Goal: Task Accomplishment & Management: Manage account settings

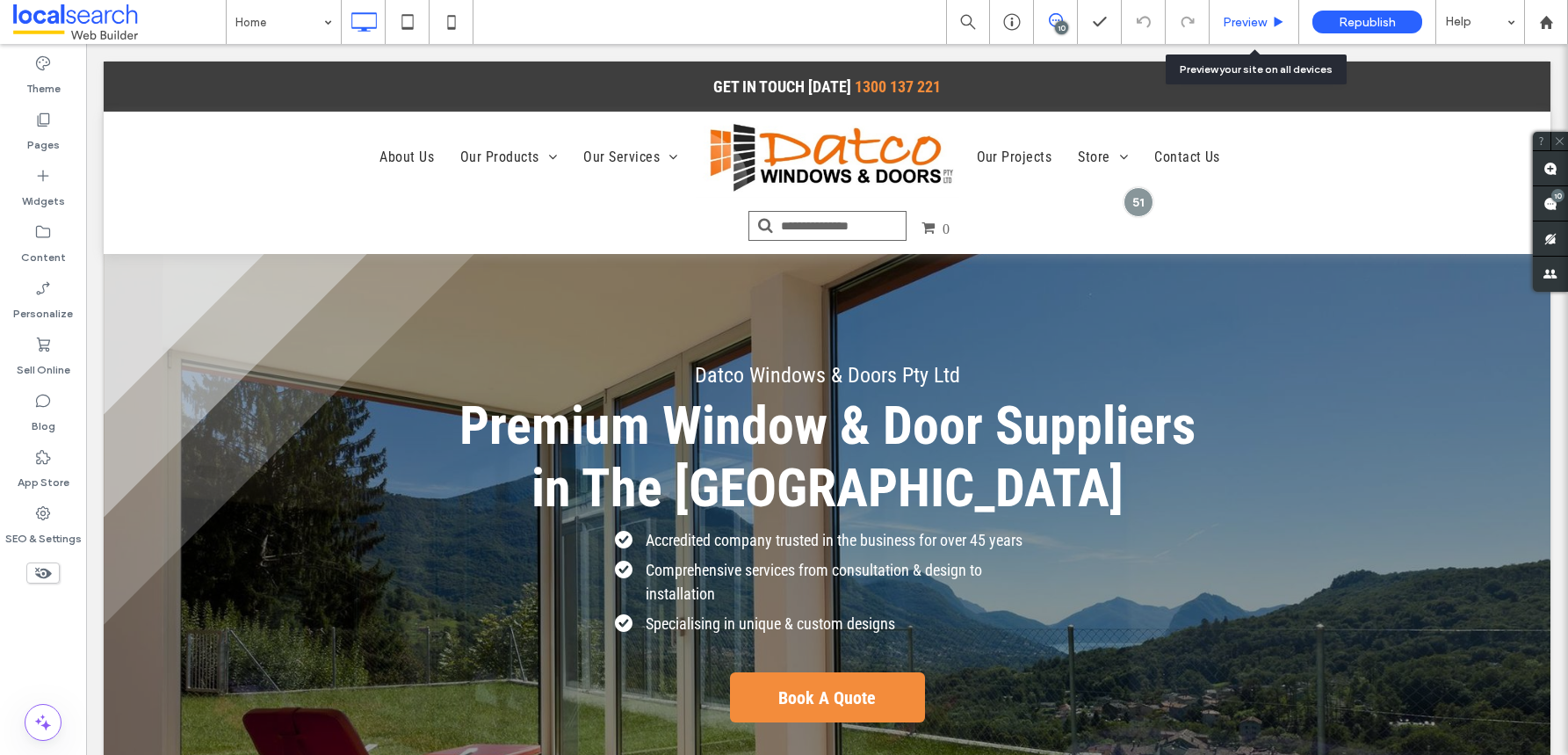
click at [1235, 26] on span "Preview" at bounding box center [1244, 22] width 43 height 15
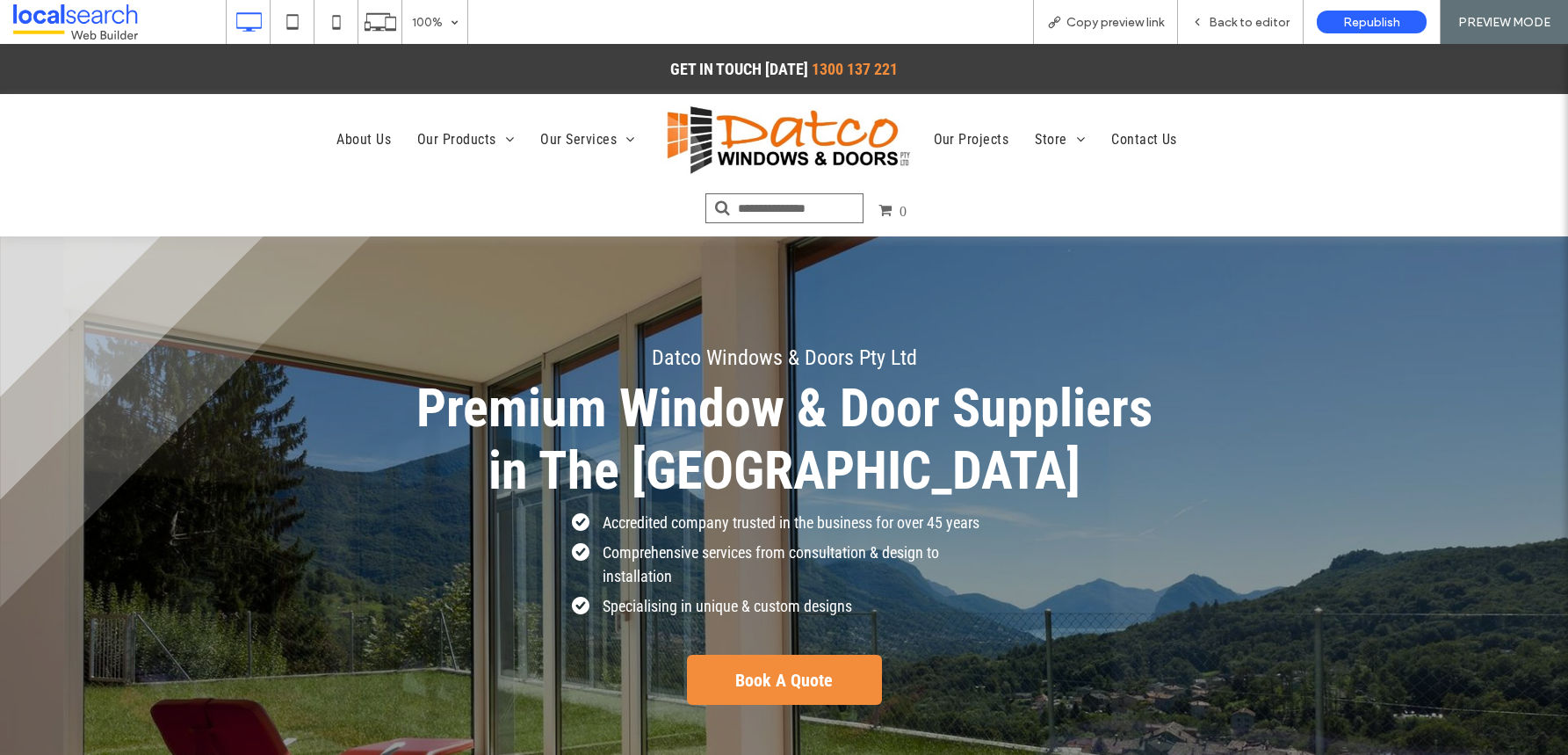
click at [824, 212] on input "Search" at bounding box center [784, 208] width 158 height 30
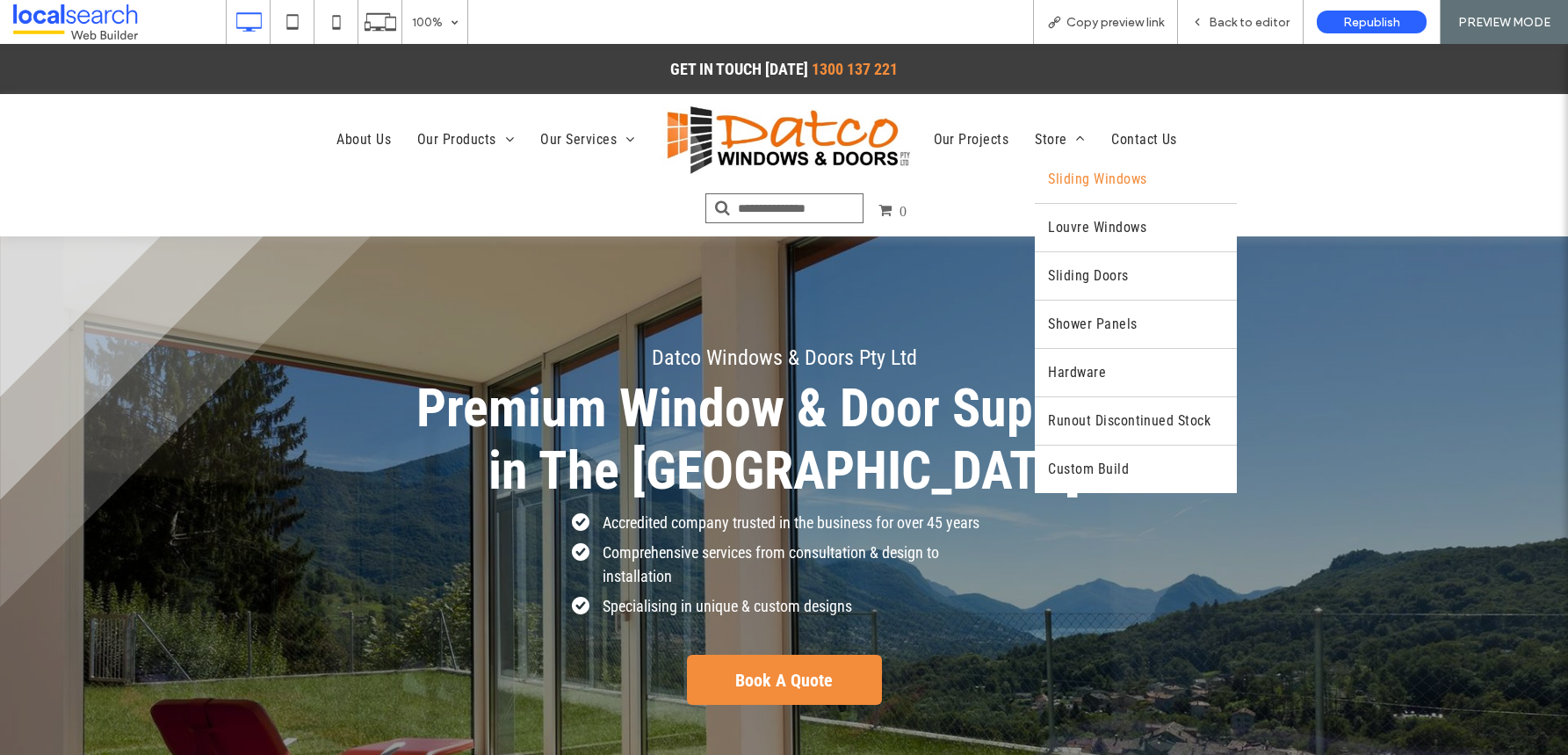
click at [1093, 183] on span "Sliding Windows" at bounding box center [1097, 179] width 98 height 21
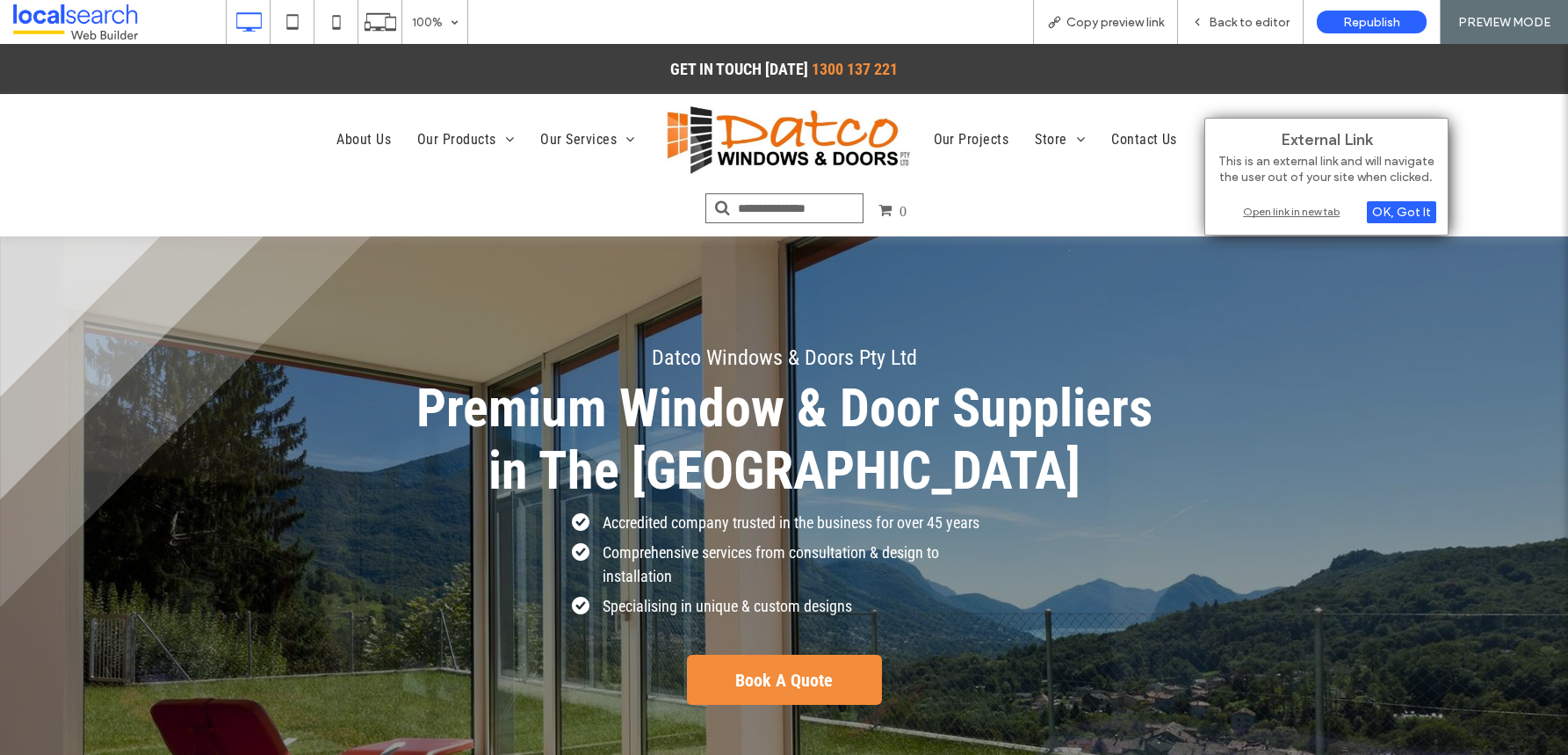
click at [1290, 211] on div "Open link in new tab" at bounding box center [1327, 211] width 219 height 19
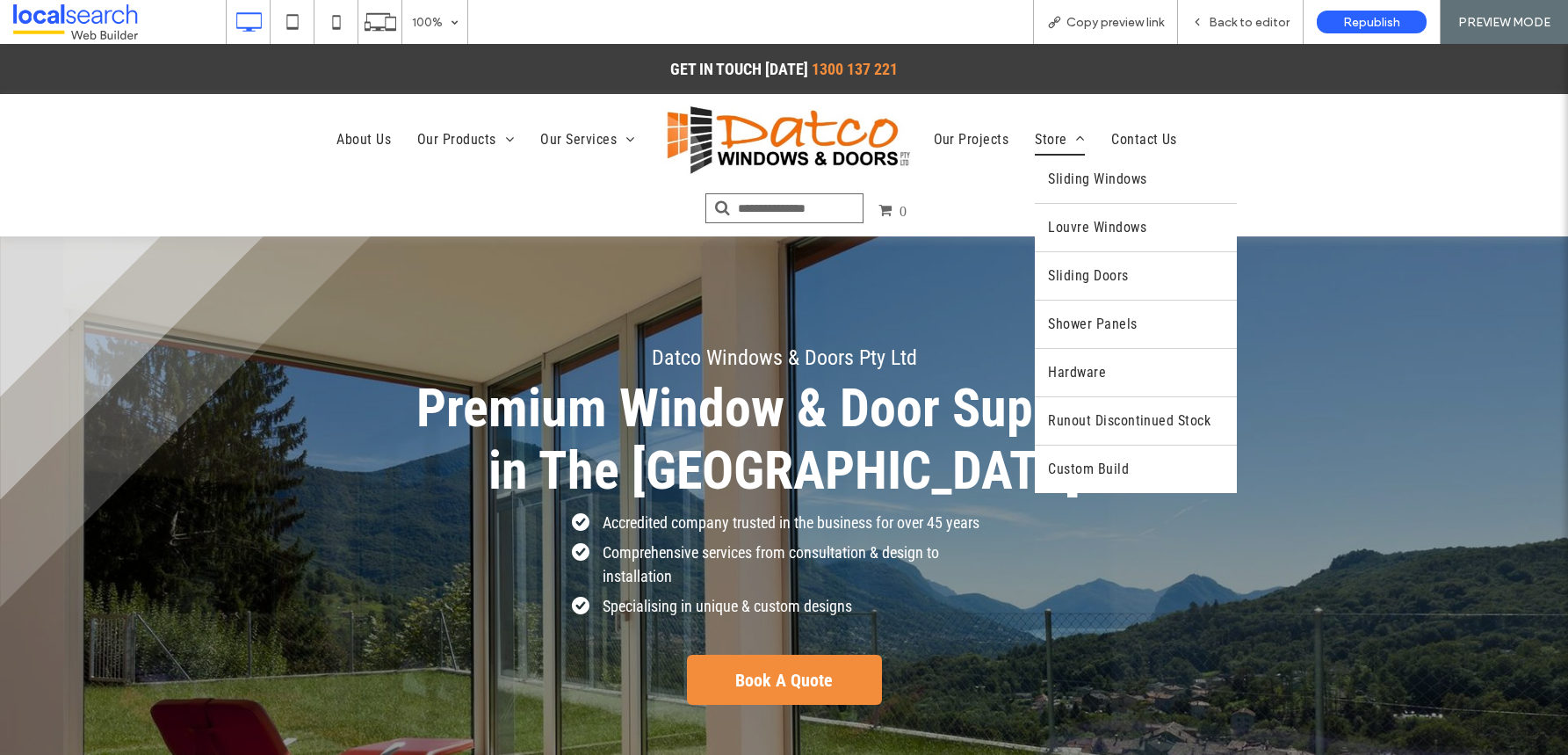
click at [1040, 138] on span "Store" at bounding box center [1060, 140] width 50 height 30
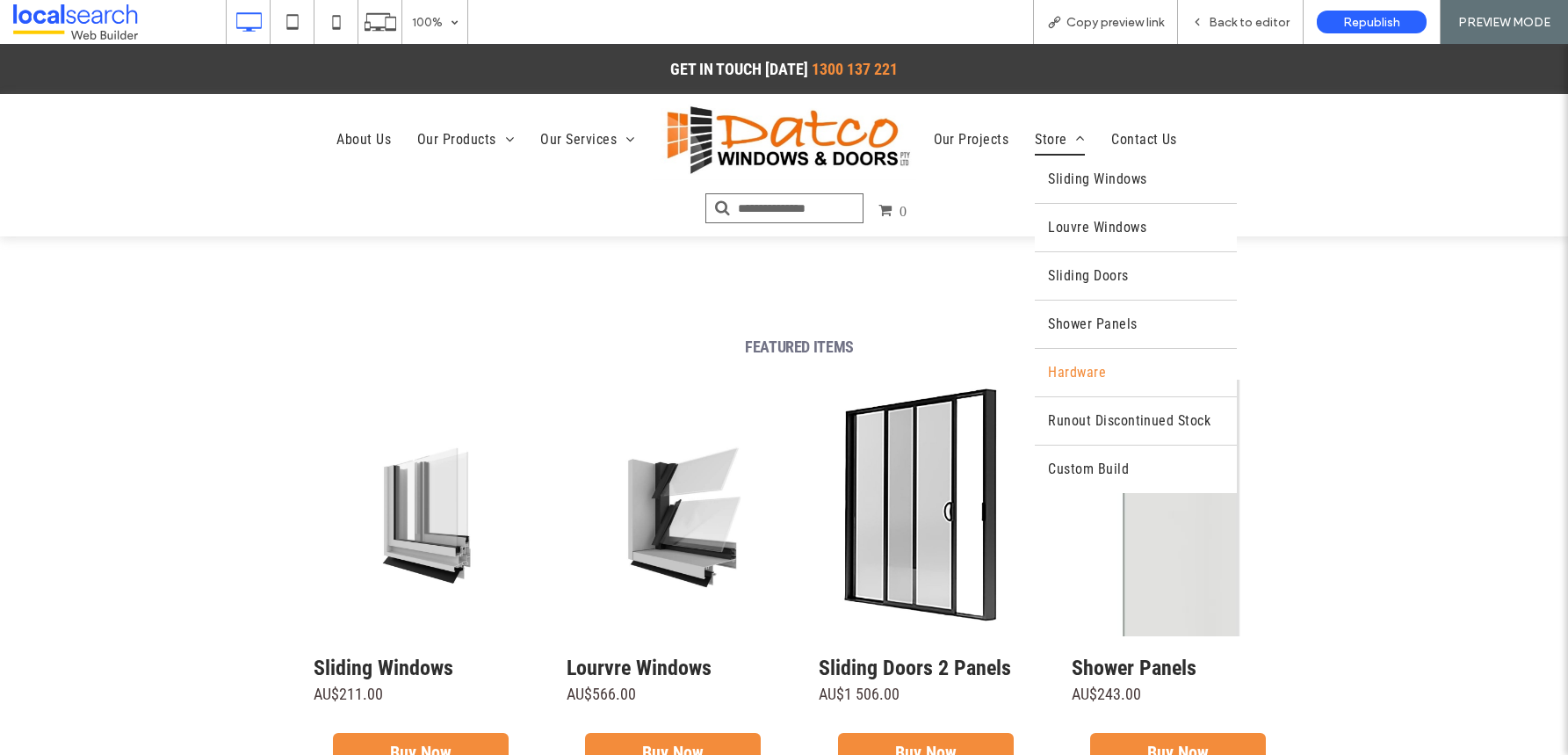
click at [1093, 374] on span "Hardware" at bounding box center [1077, 372] width 58 height 21
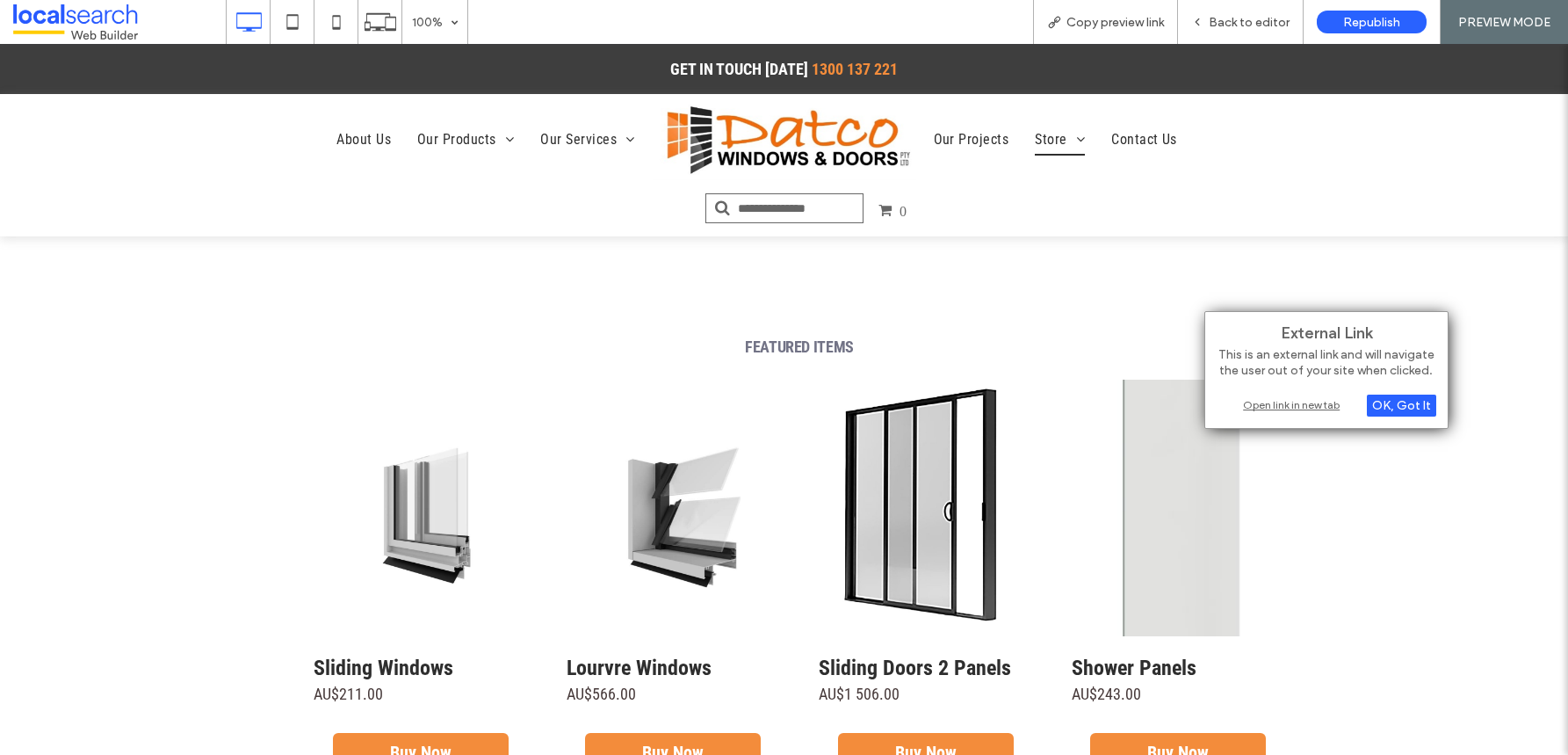
click at [1290, 405] on div "Open link in new tab" at bounding box center [1327, 404] width 219 height 19
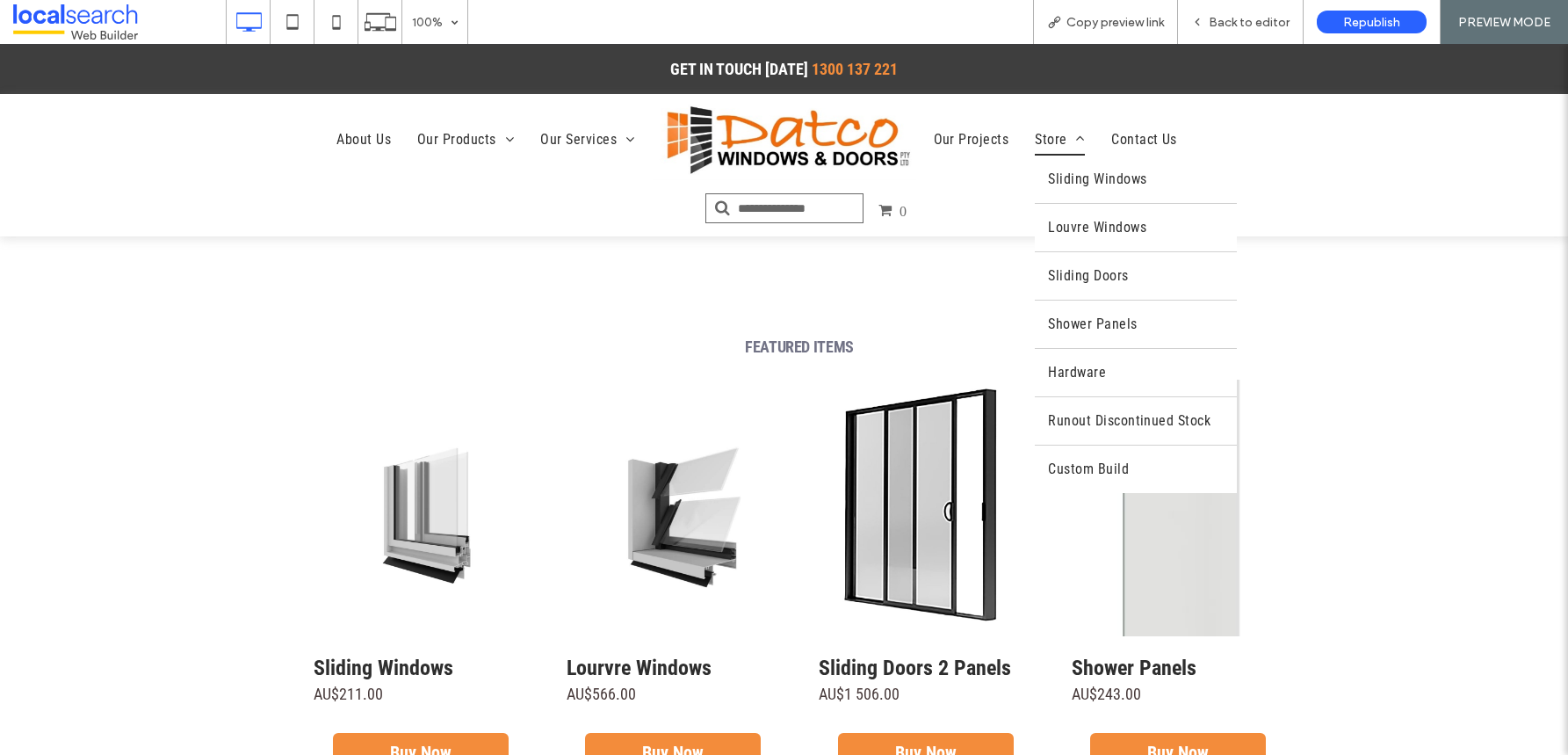
click at [1068, 142] on span at bounding box center [1076, 138] width 18 height 14
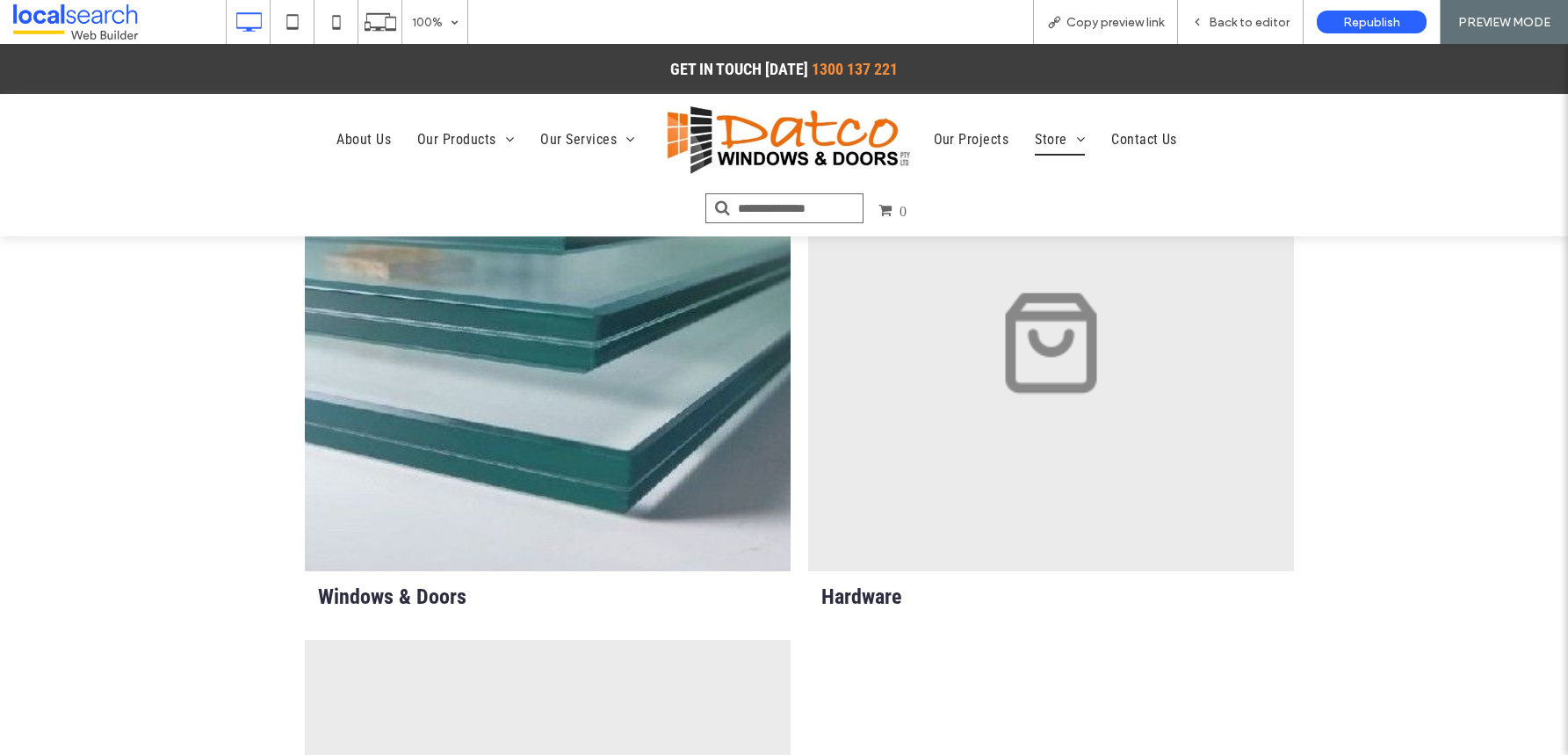
scroll to position [1023, 0]
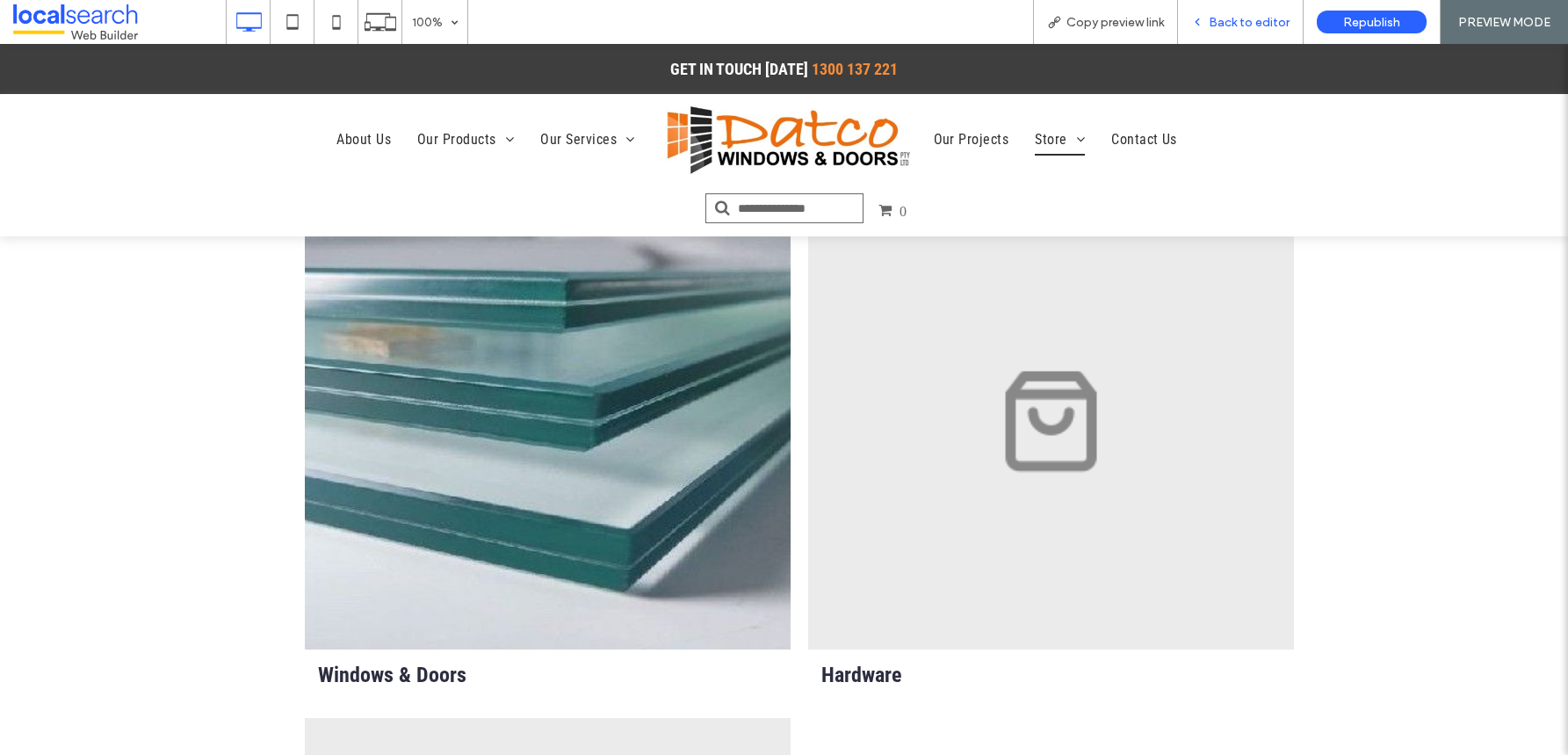
click at [1213, 17] on span "Back to editor" at bounding box center [1249, 22] width 80 height 15
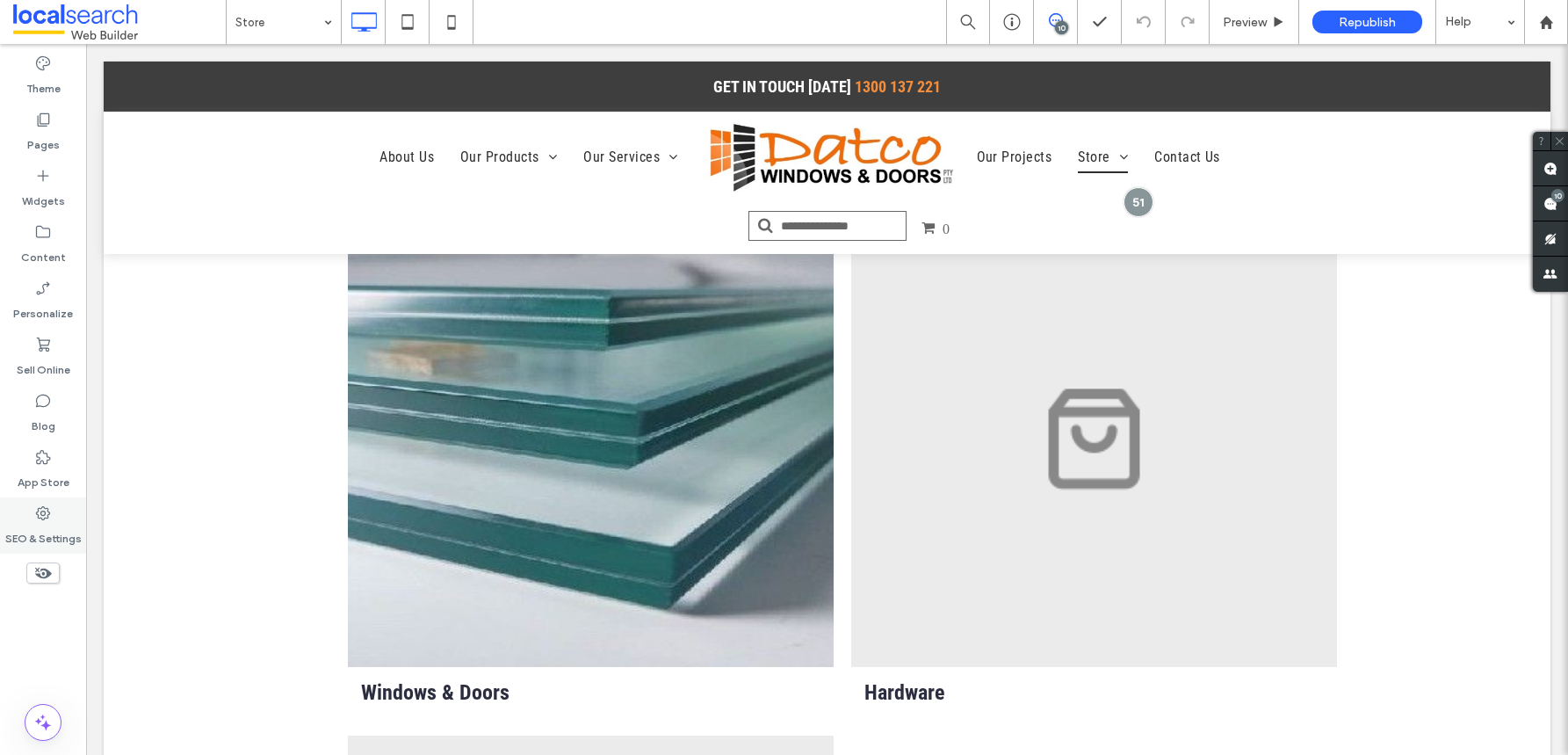
click at [39, 525] on label "SEO & Settings" at bounding box center [43, 534] width 77 height 25
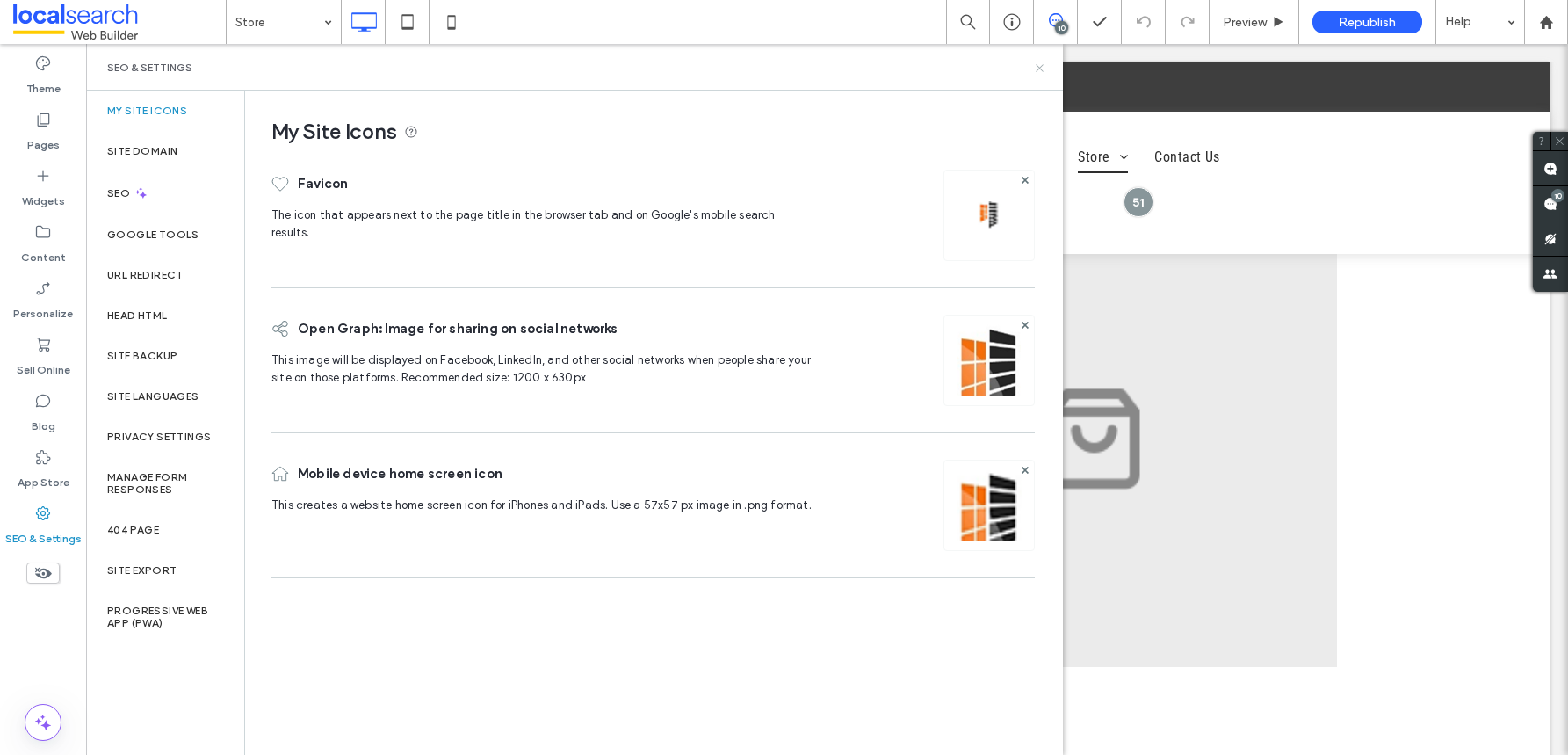
click at [1043, 73] on div "SEO & Settings" at bounding box center [574, 67] width 977 height 46
click at [40, 355] on label "Sell Online" at bounding box center [43, 365] width 54 height 25
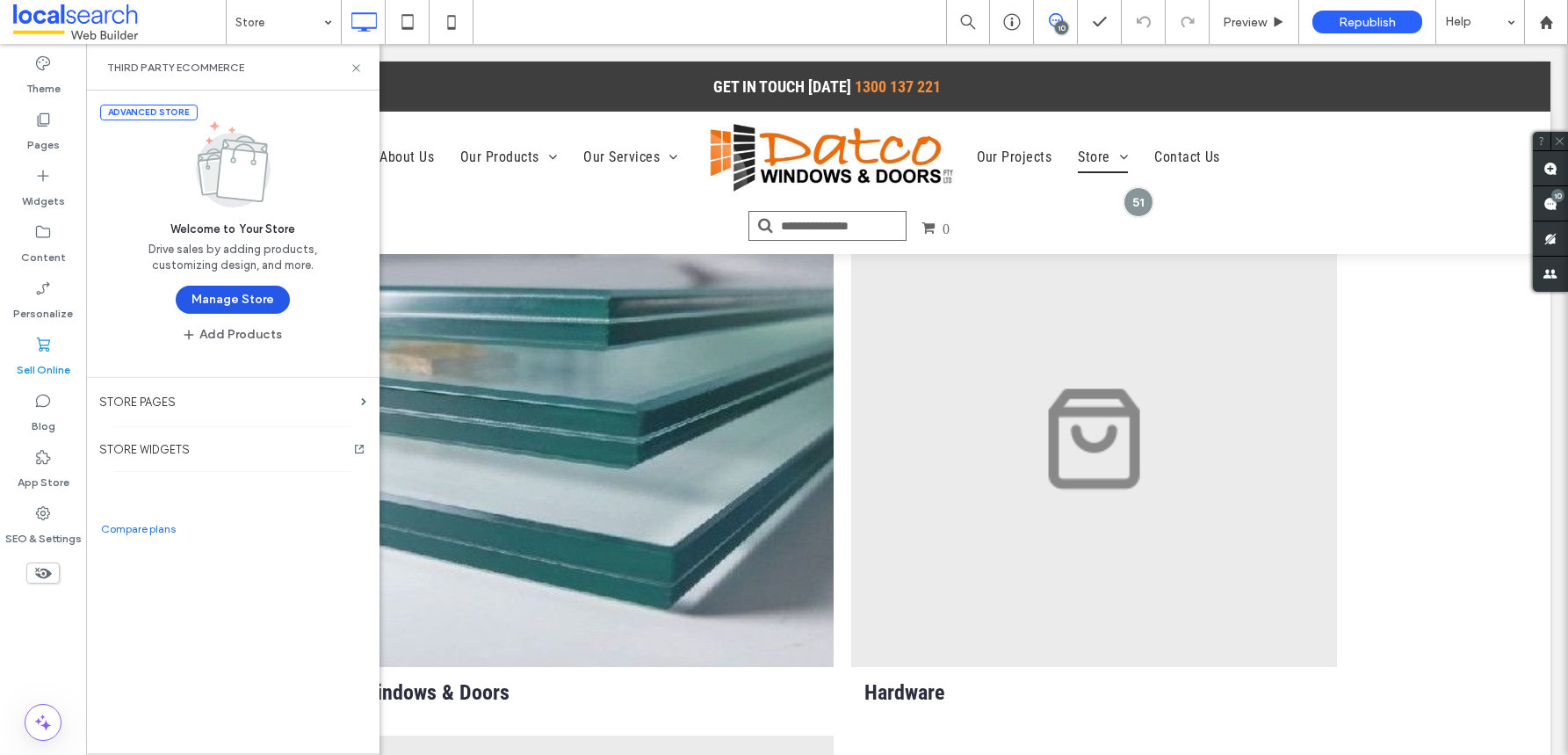
click at [236, 295] on button "Manage Store" at bounding box center [232, 300] width 114 height 28
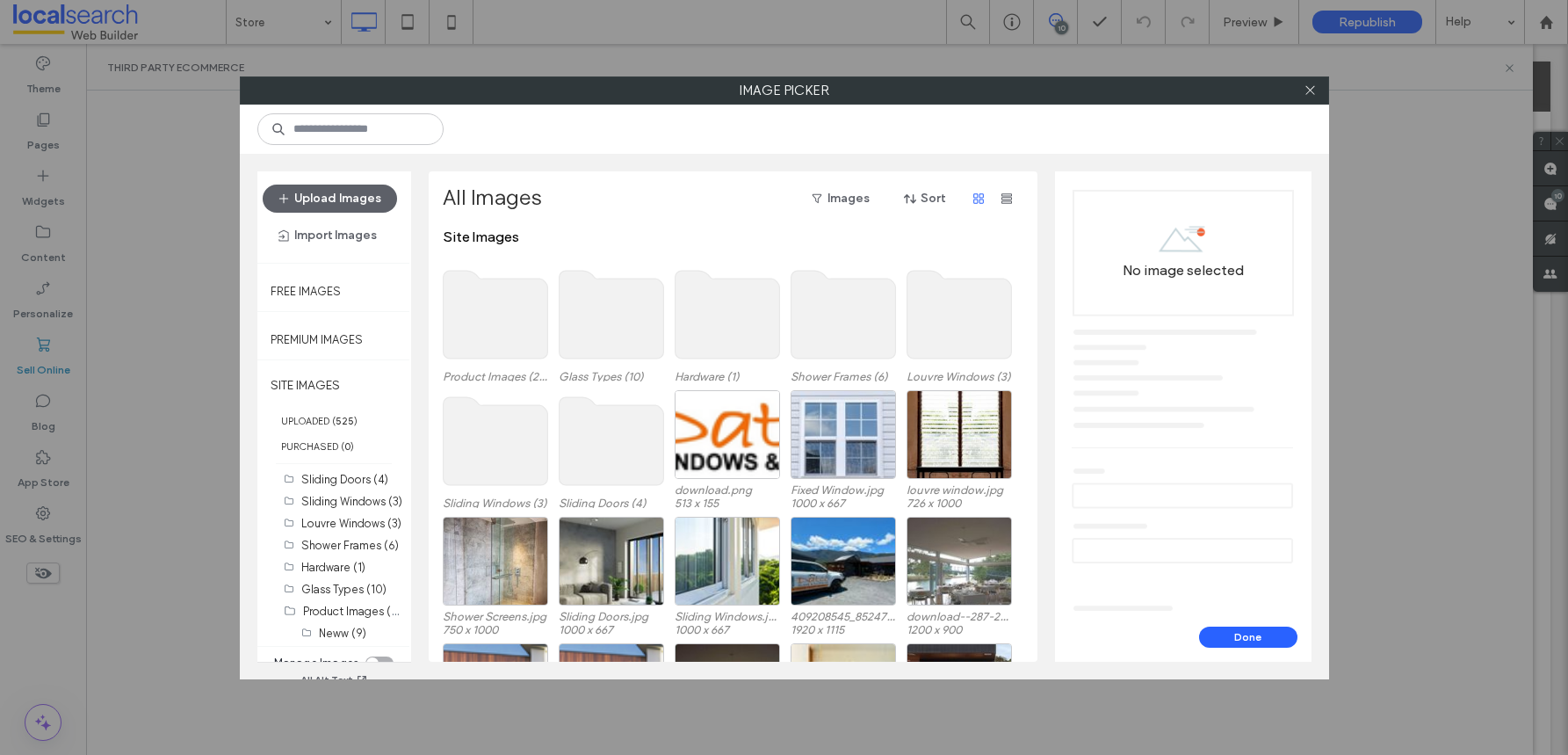
click at [496, 317] on use at bounding box center [495, 315] width 105 height 88
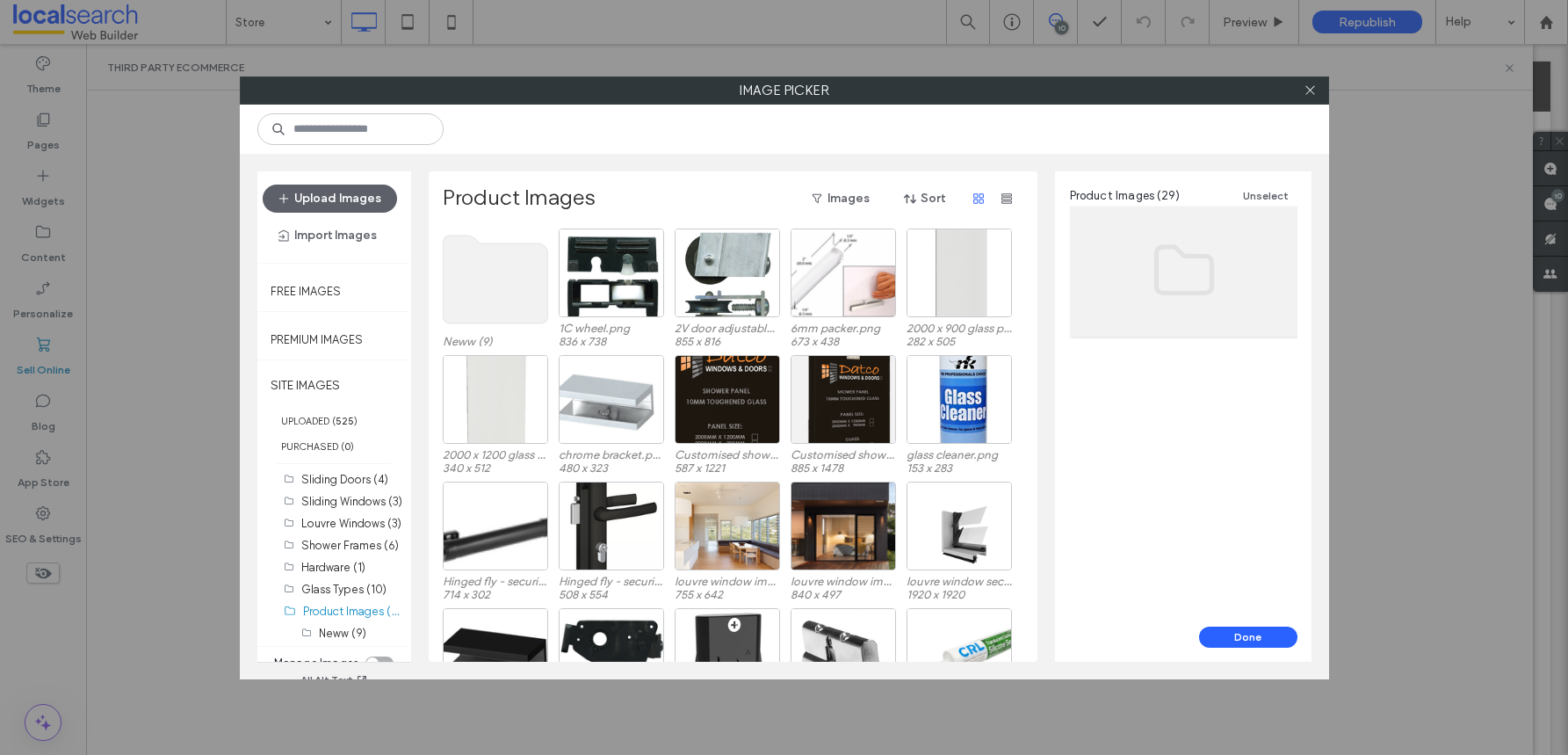
click at [507, 283] on use at bounding box center [495, 279] width 105 height 88
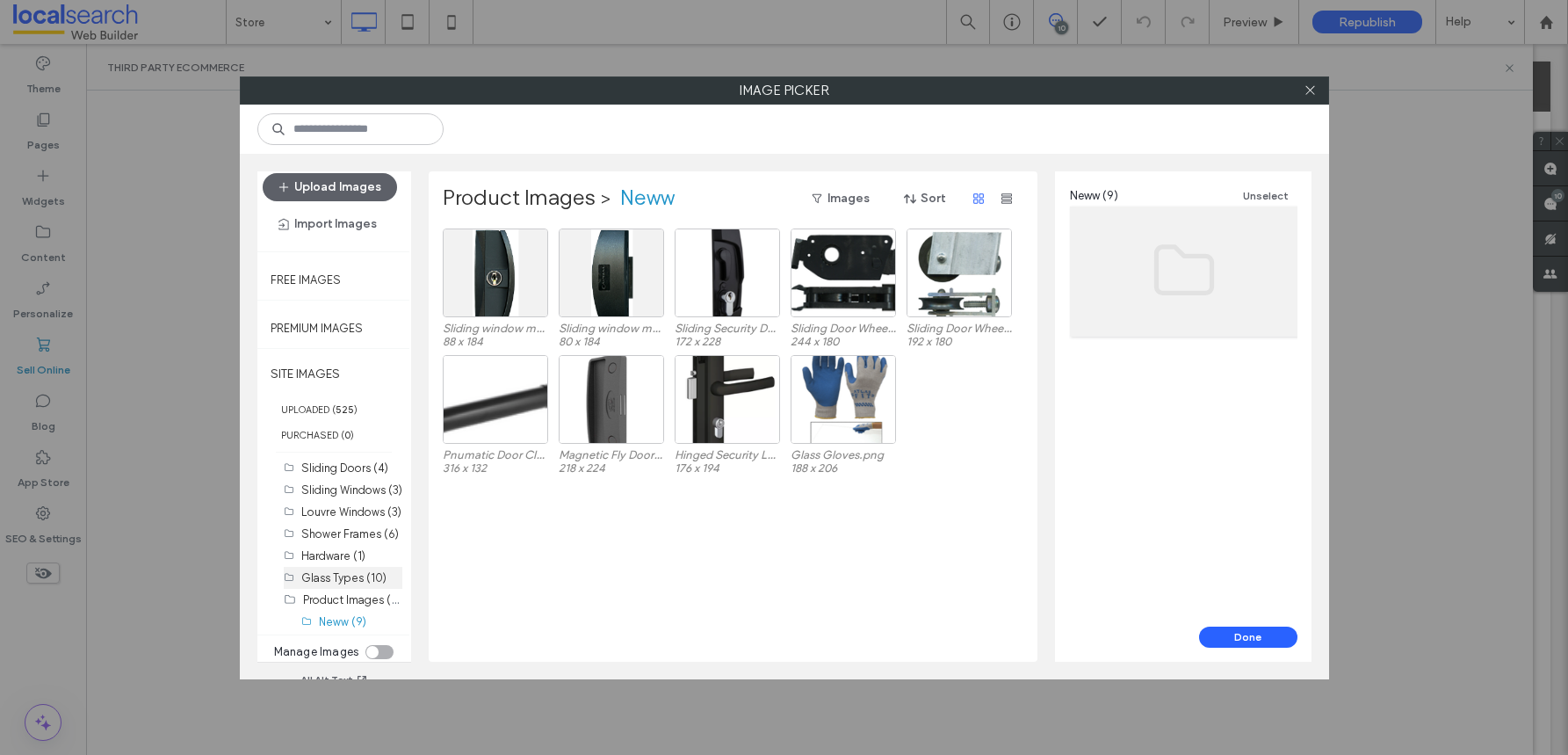
scroll to position [15, 0]
click at [360, 598] on label "Product Images (29)" at bounding box center [355, 596] width 105 height 17
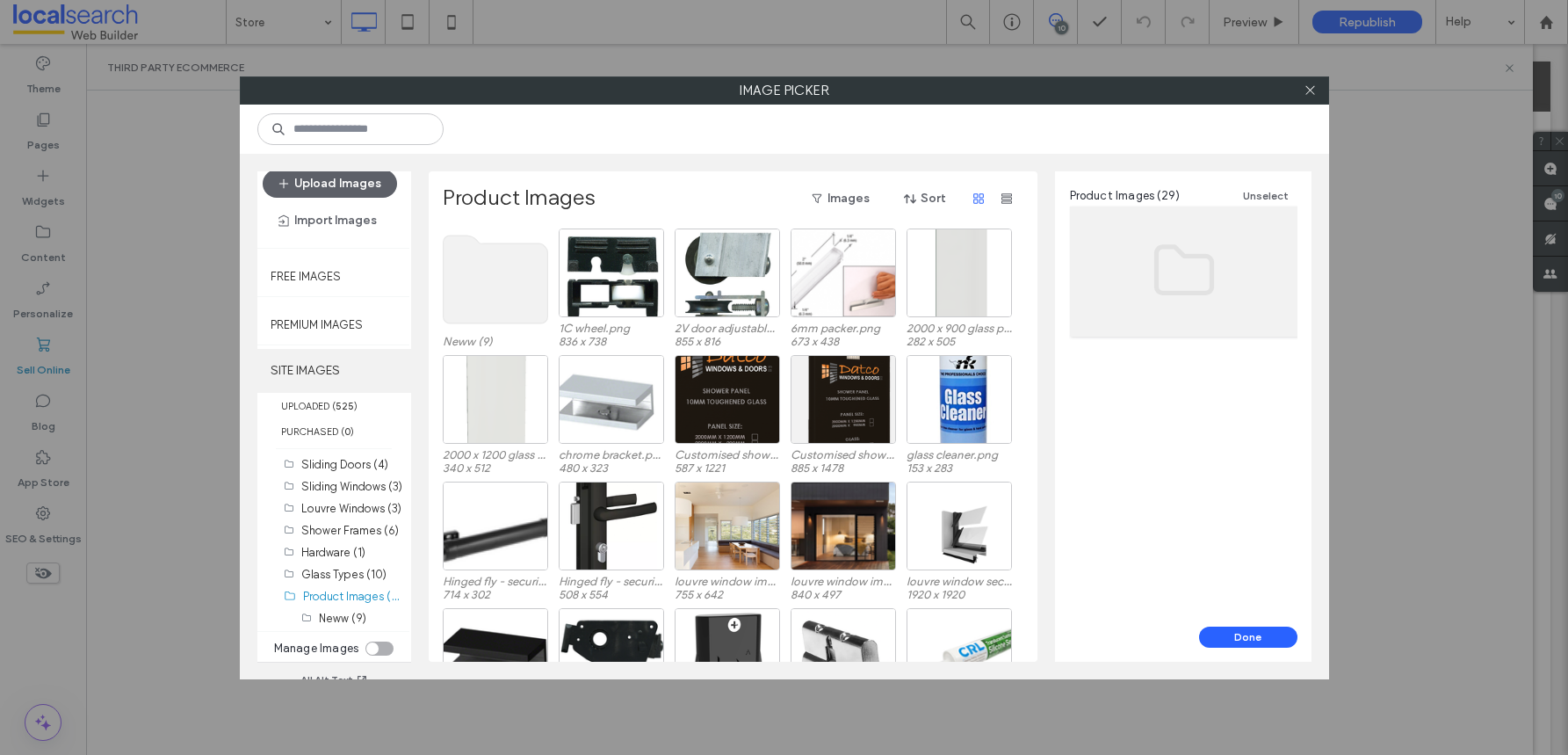
click at [312, 365] on label "SITE IMAGES" at bounding box center [334, 370] width 154 height 43
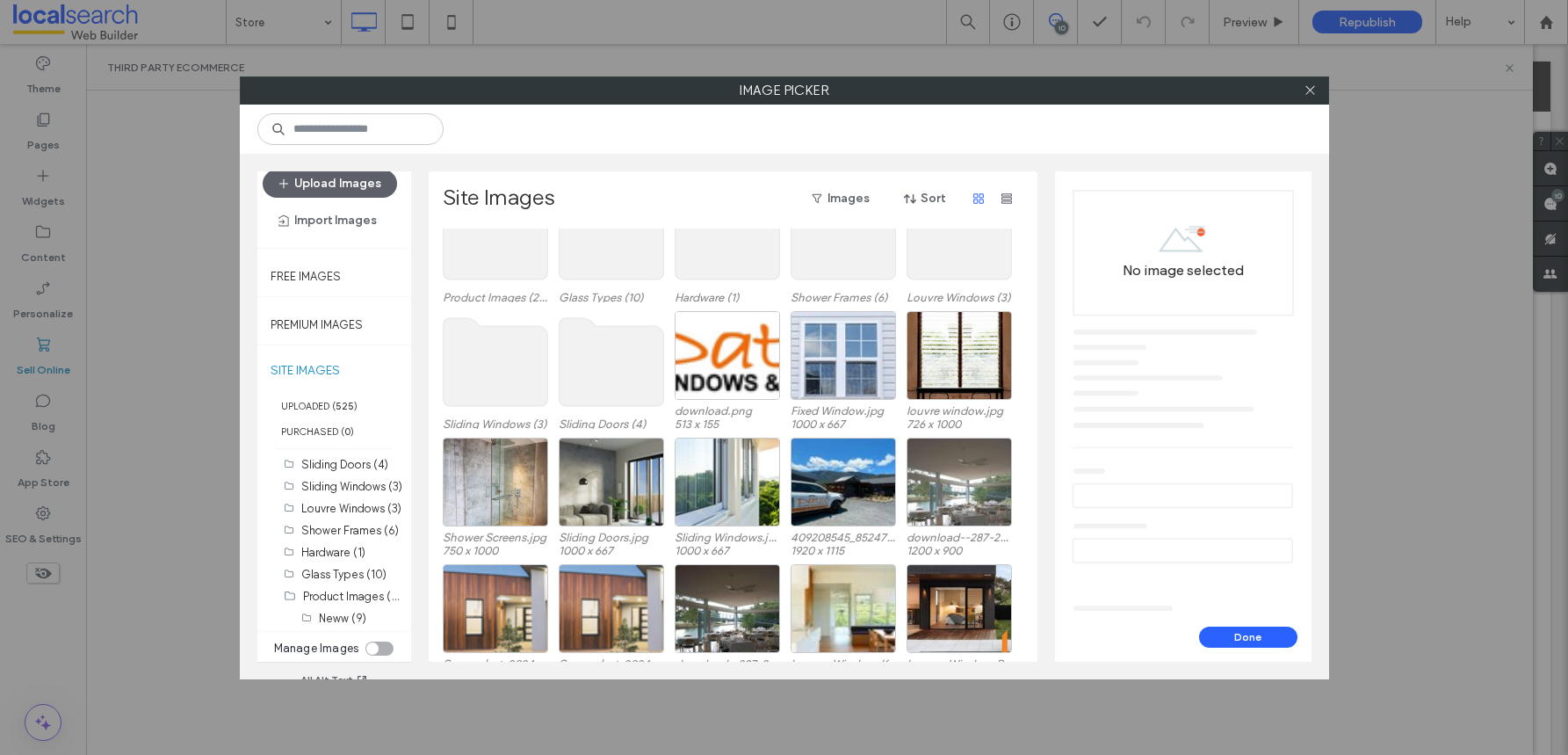
scroll to position [0, 0]
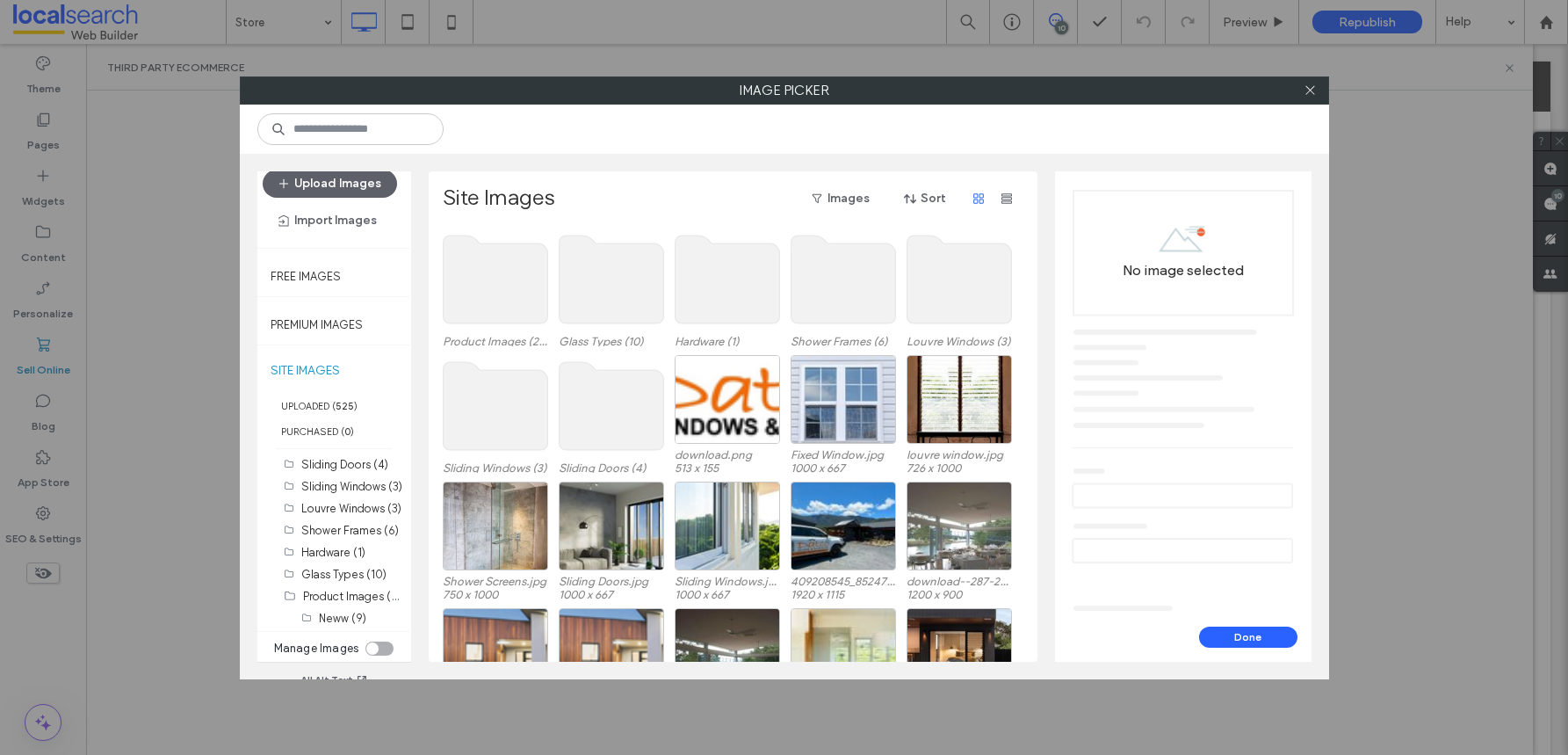
click at [732, 302] on use at bounding box center [726, 279] width 105 height 88
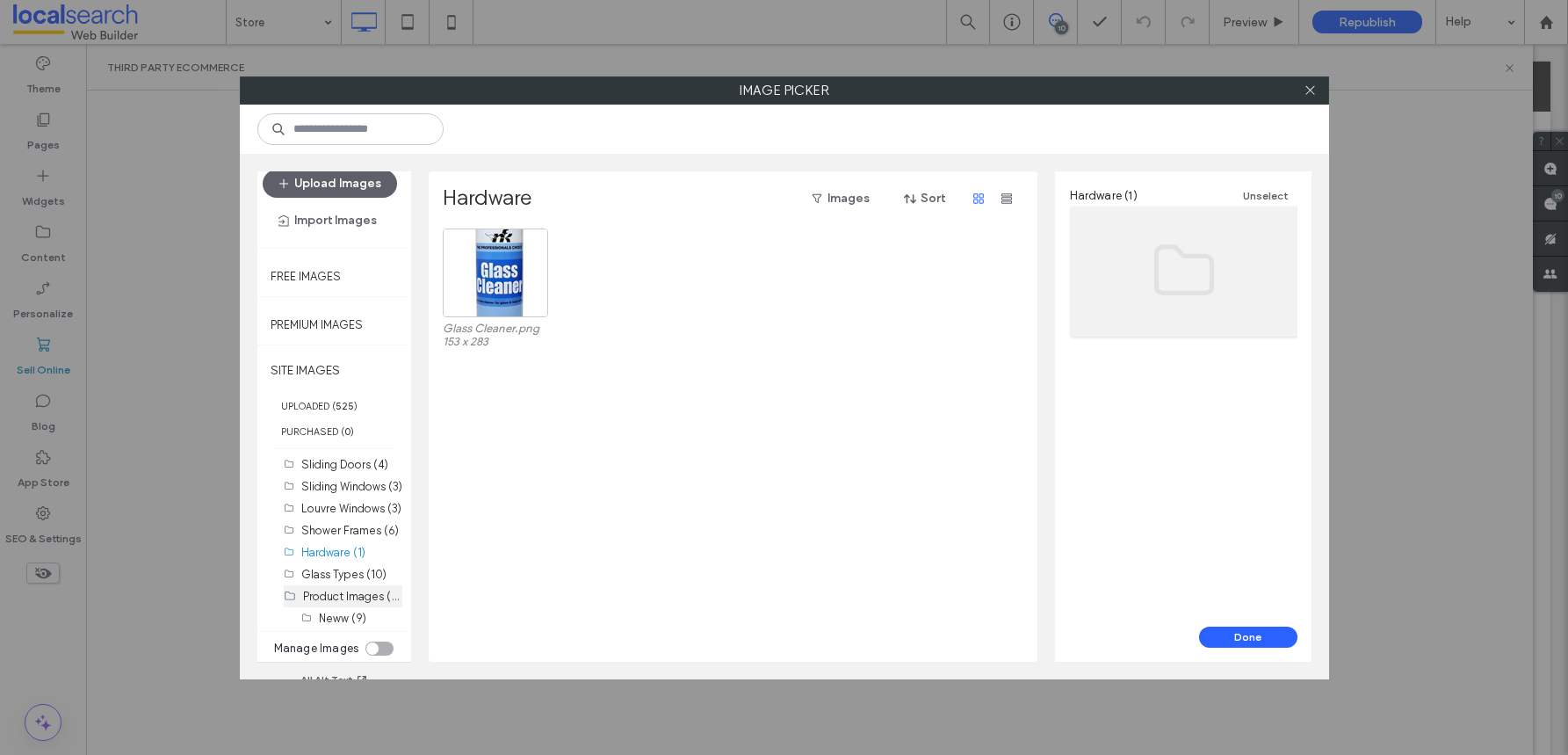
click at [330, 596] on label "Product Images (29)" at bounding box center [355, 596] width 105 height 17
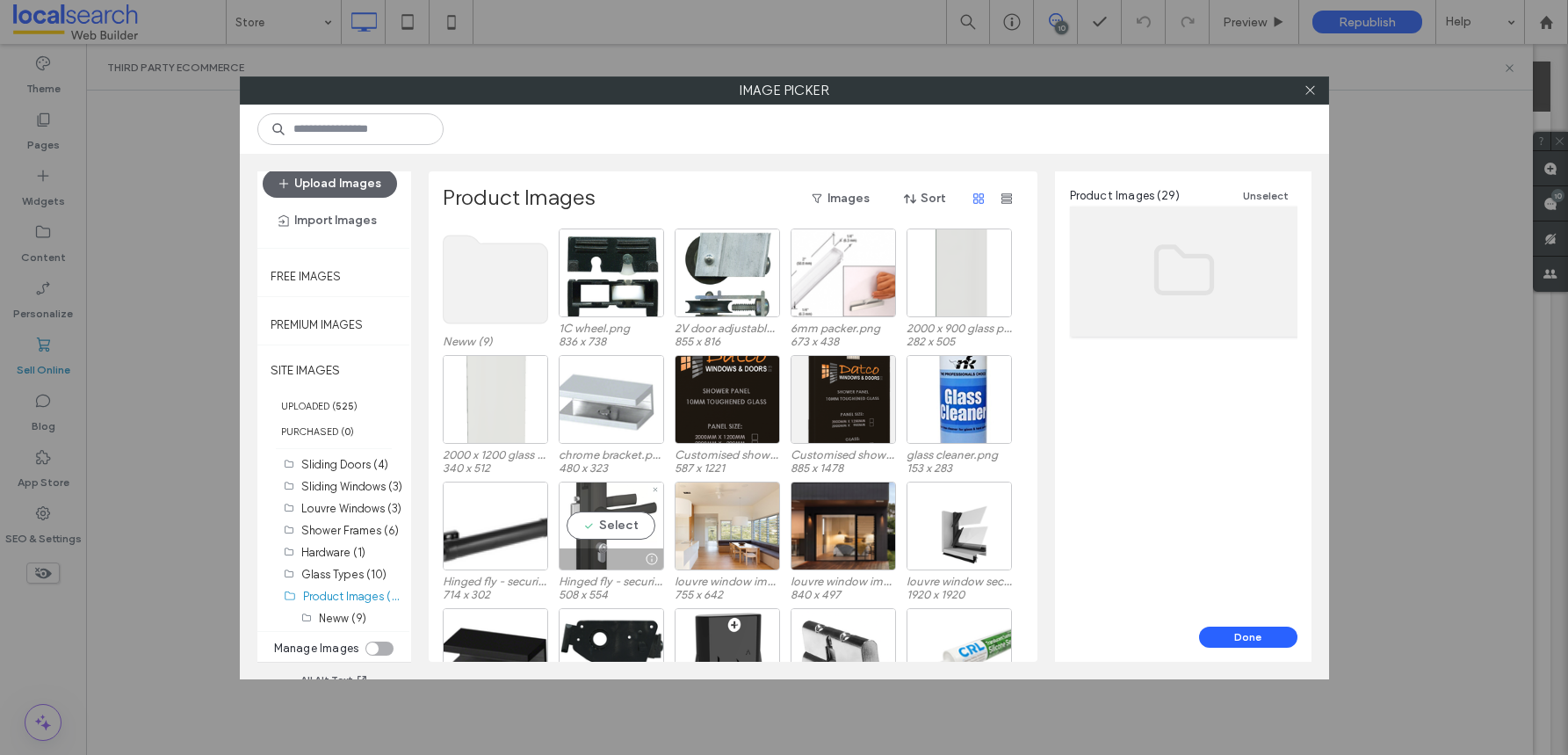
click at [608, 555] on div at bounding box center [611, 559] width 104 height 21
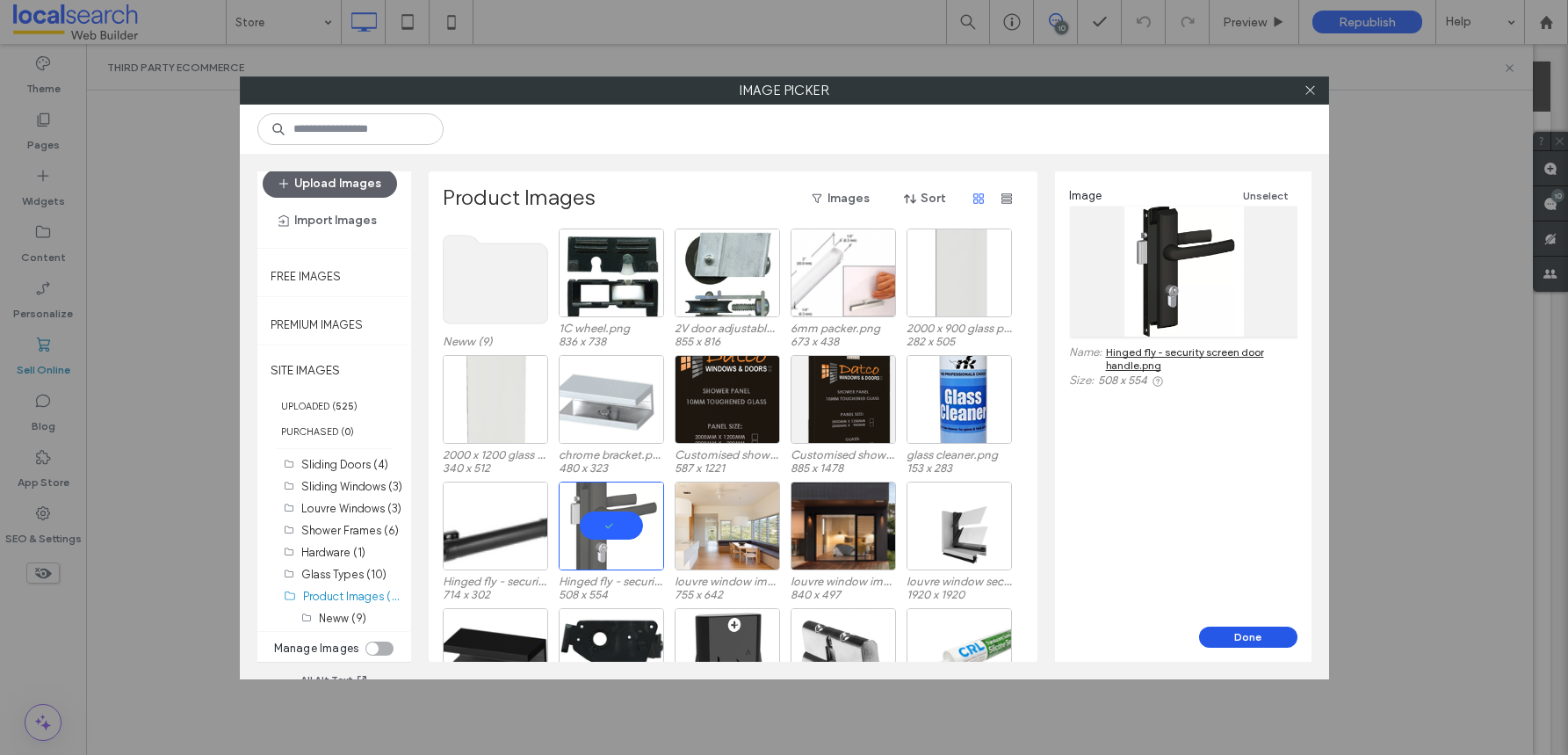
click at [1232, 637] on button "Done" at bounding box center [1249, 637] width 98 height 21
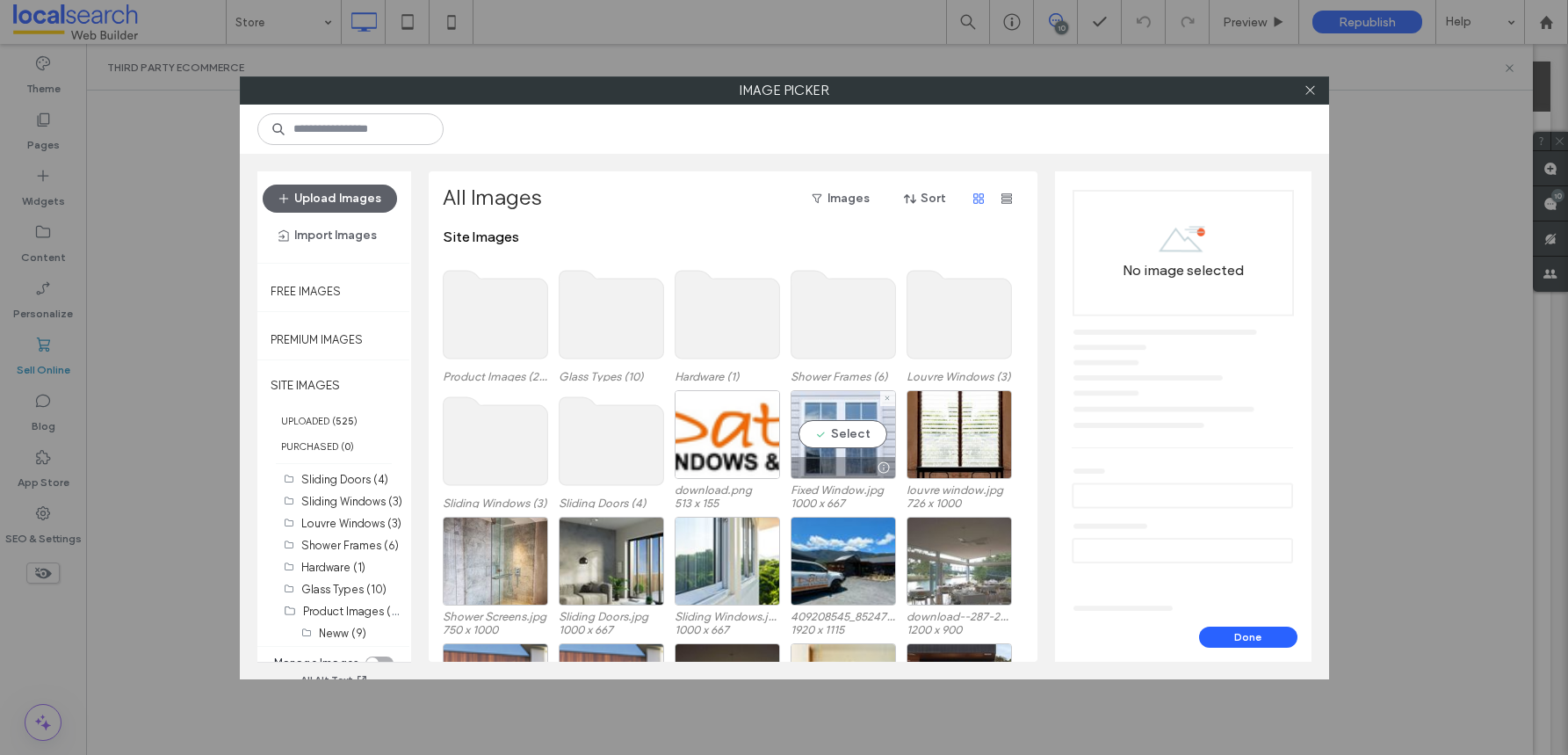
scroll to position [26, 0]
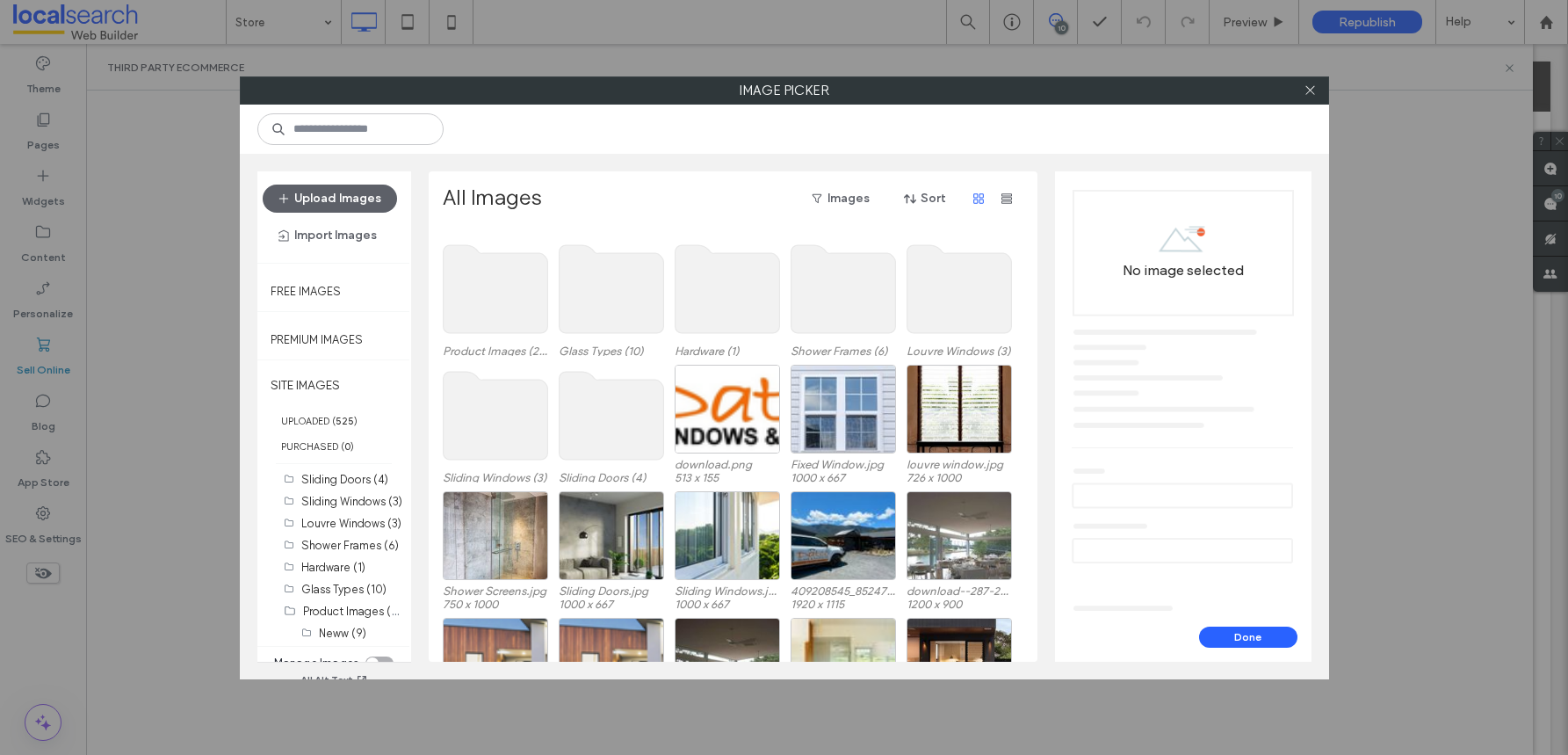
click at [513, 422] on use at bounding box center [495, 415] width 105 height 88
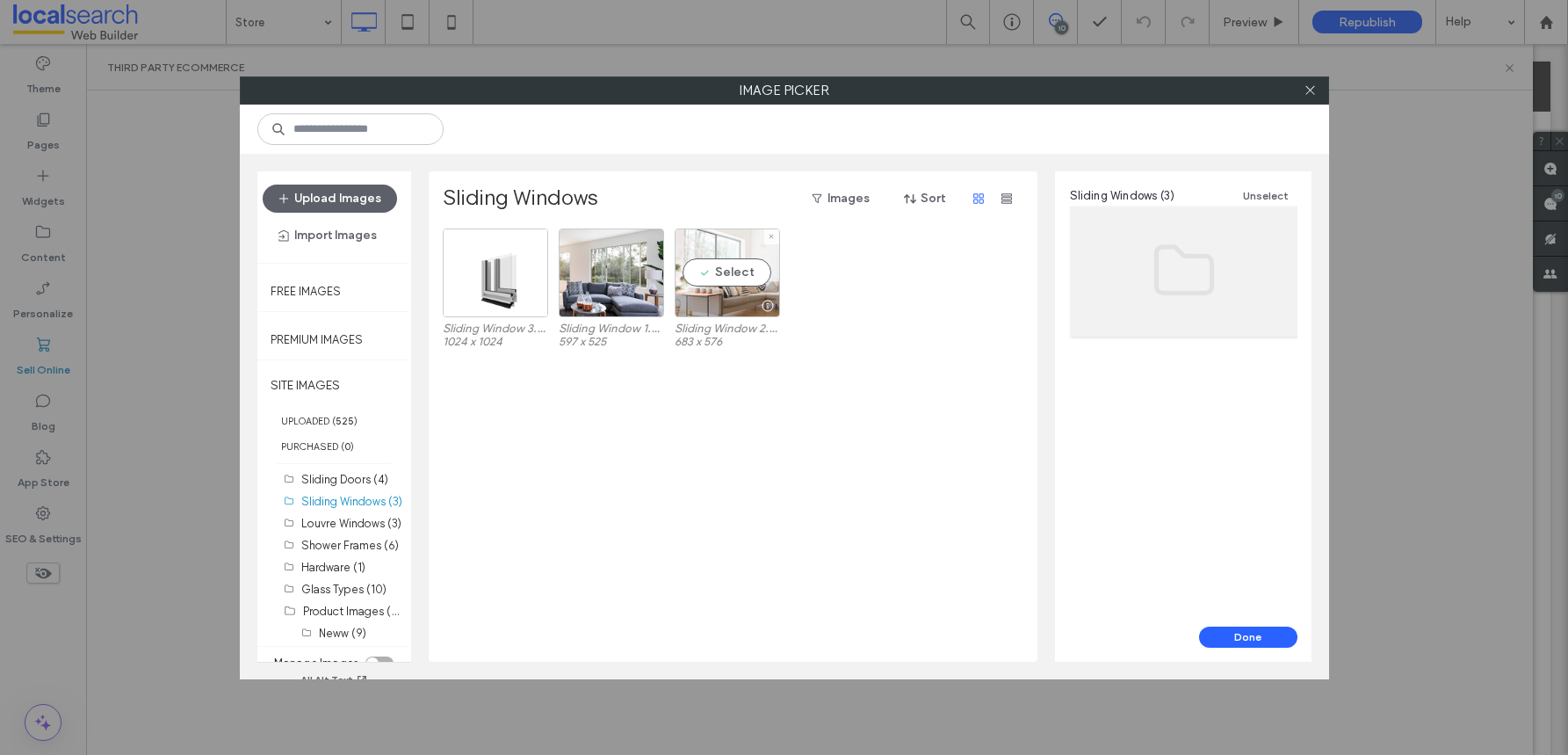
click at [758, 302] on div at bounding box center [769, 305] width 22 height 14
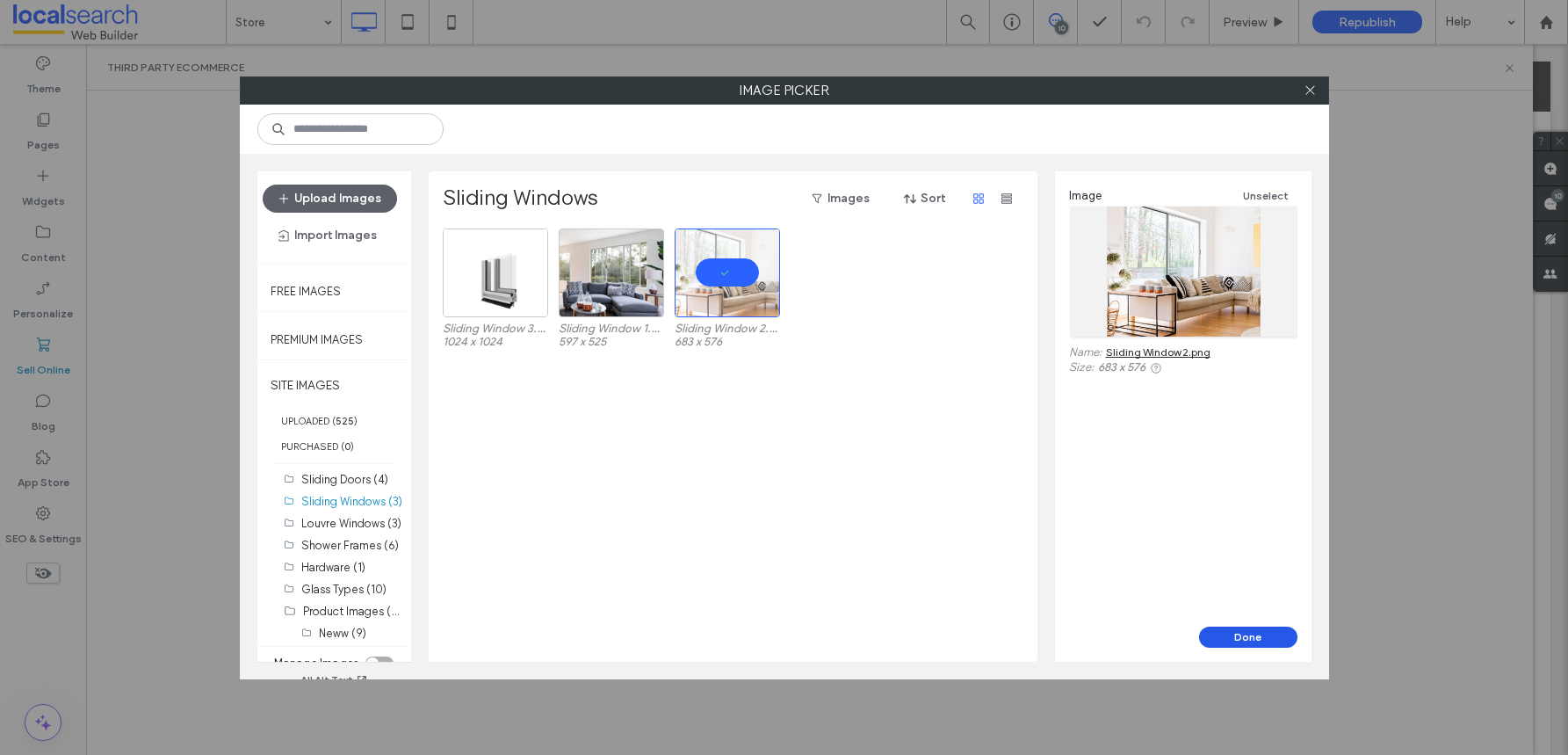
click at [1223, 628] on button "Done" at bounding box center [1249, 637] width 98 height 21
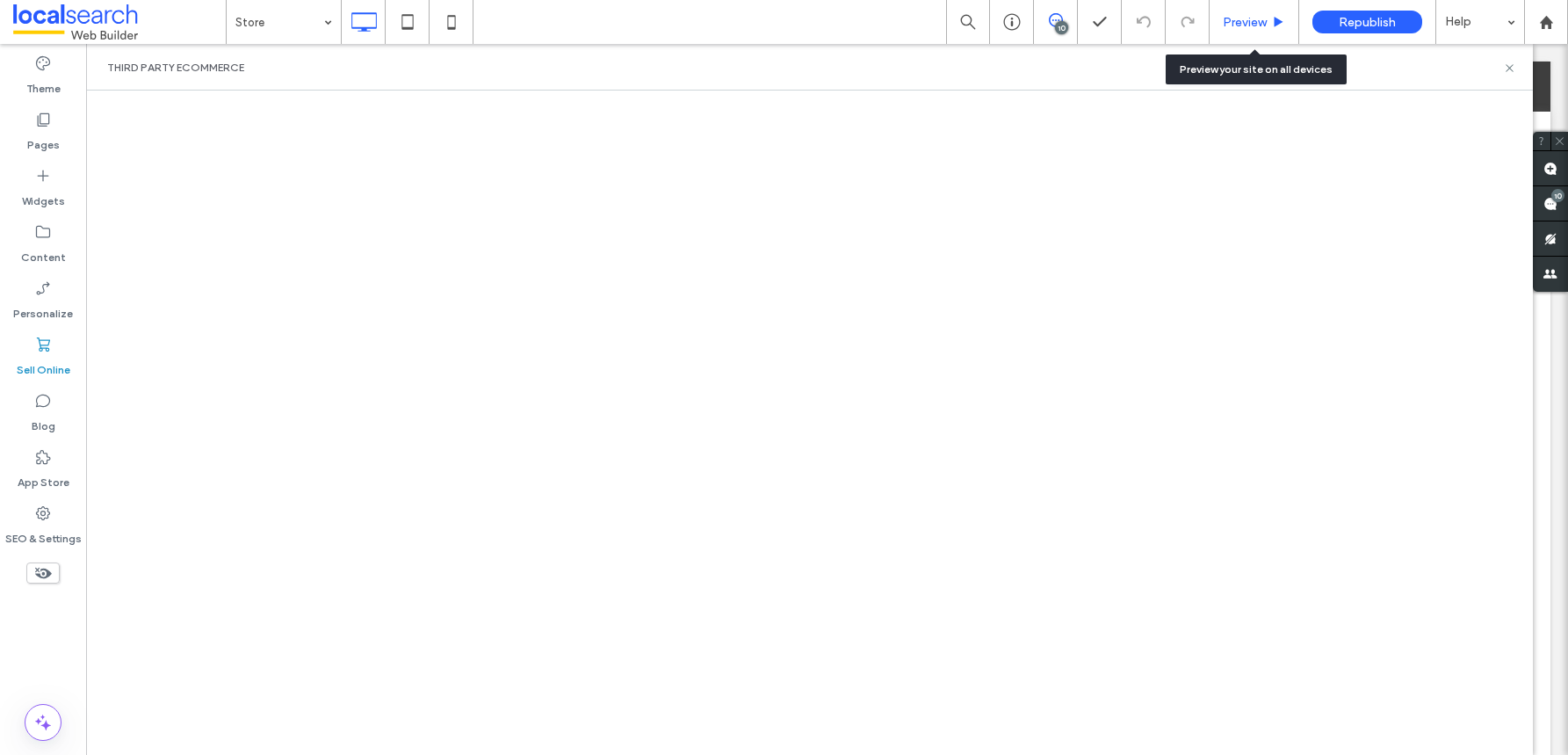
click at [1259, 9] on div "Preview" at bounding box center [1254, 21] width 90 height 43
click at [1250, 26] on span "Preview" at bounding box center [1244, 22] width 43 height 15
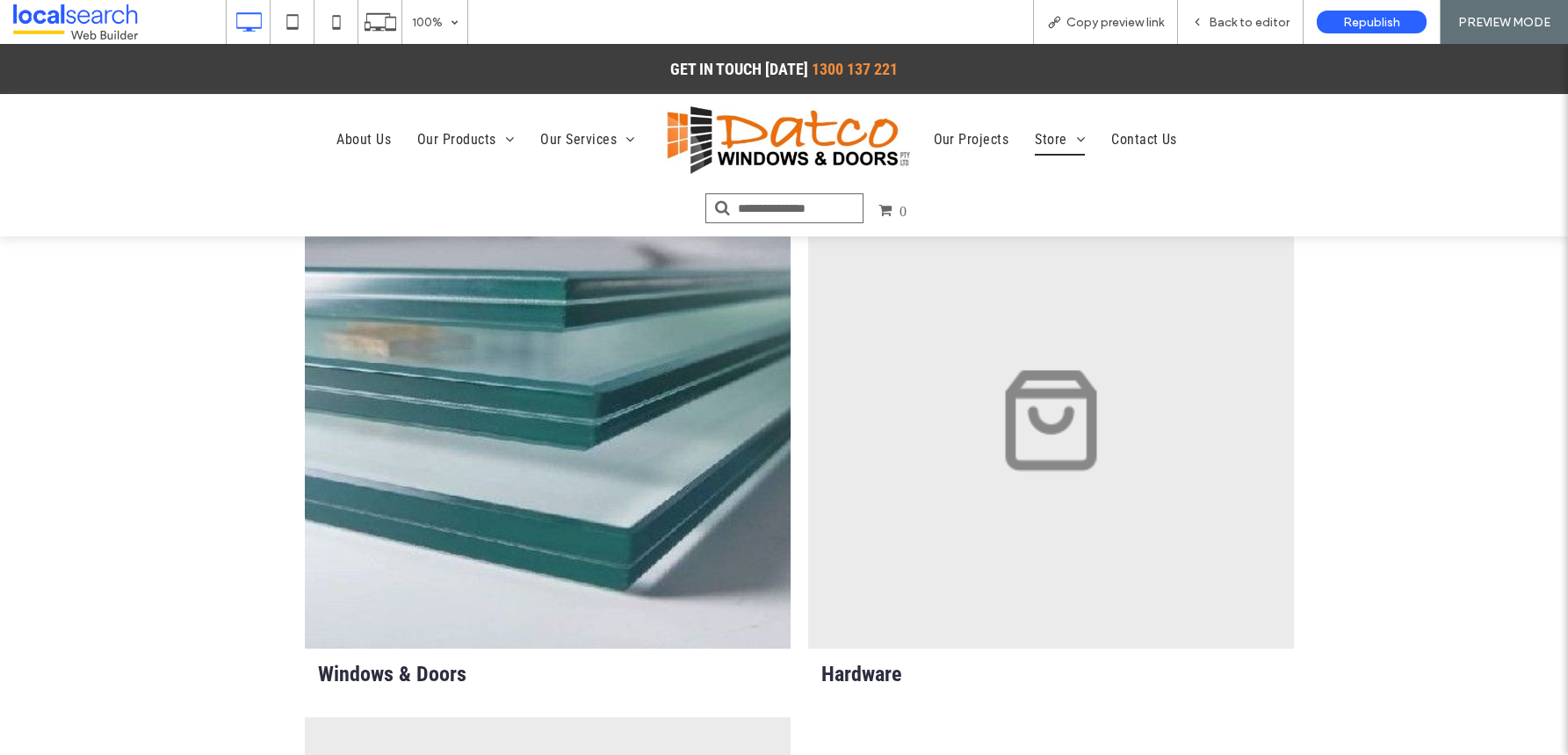
scroll to position [964, 0]
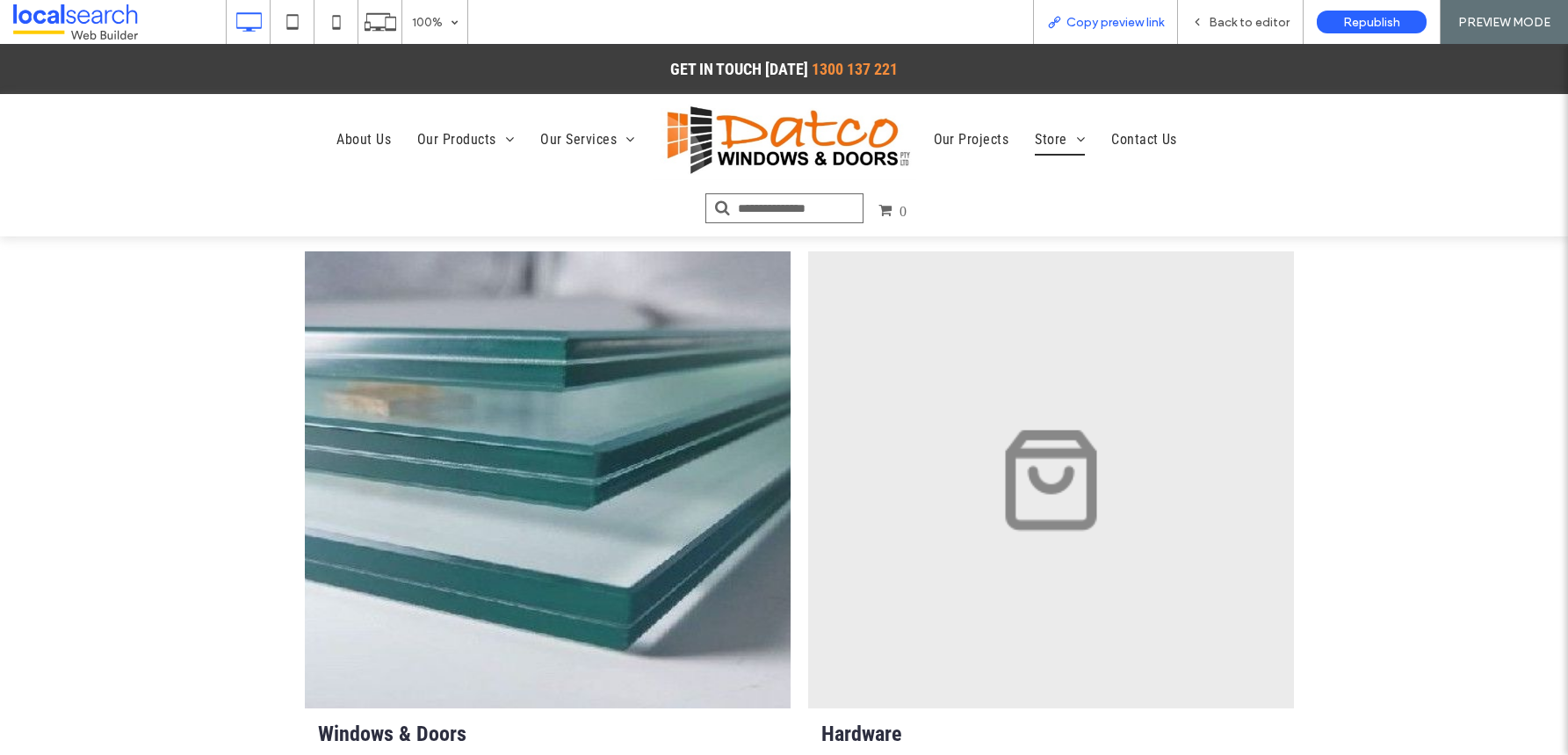
click at [1124, 27] on span "Copy preview link" at bounding box center [1115, 22] width 97 height 15
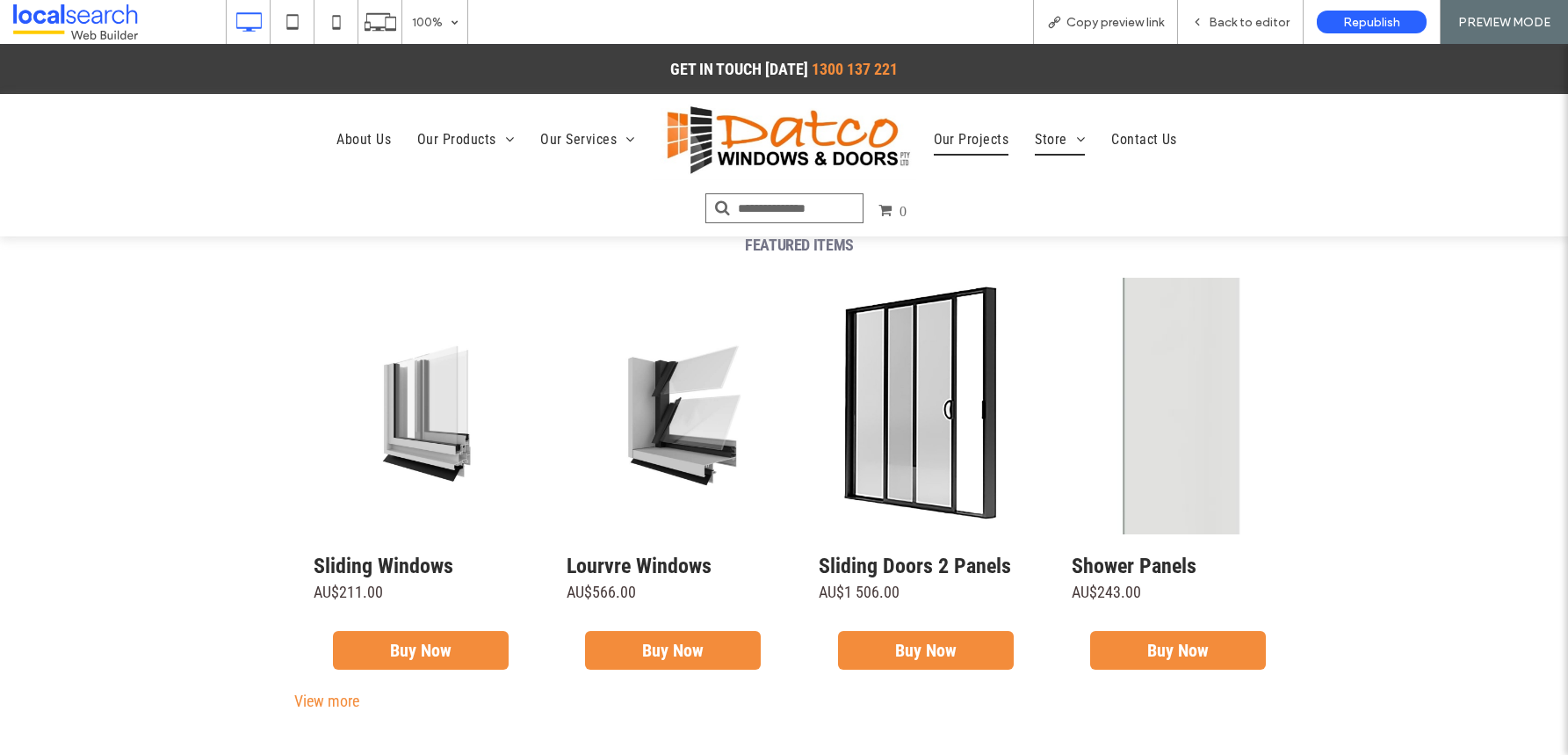
scroll to position [0, 0]
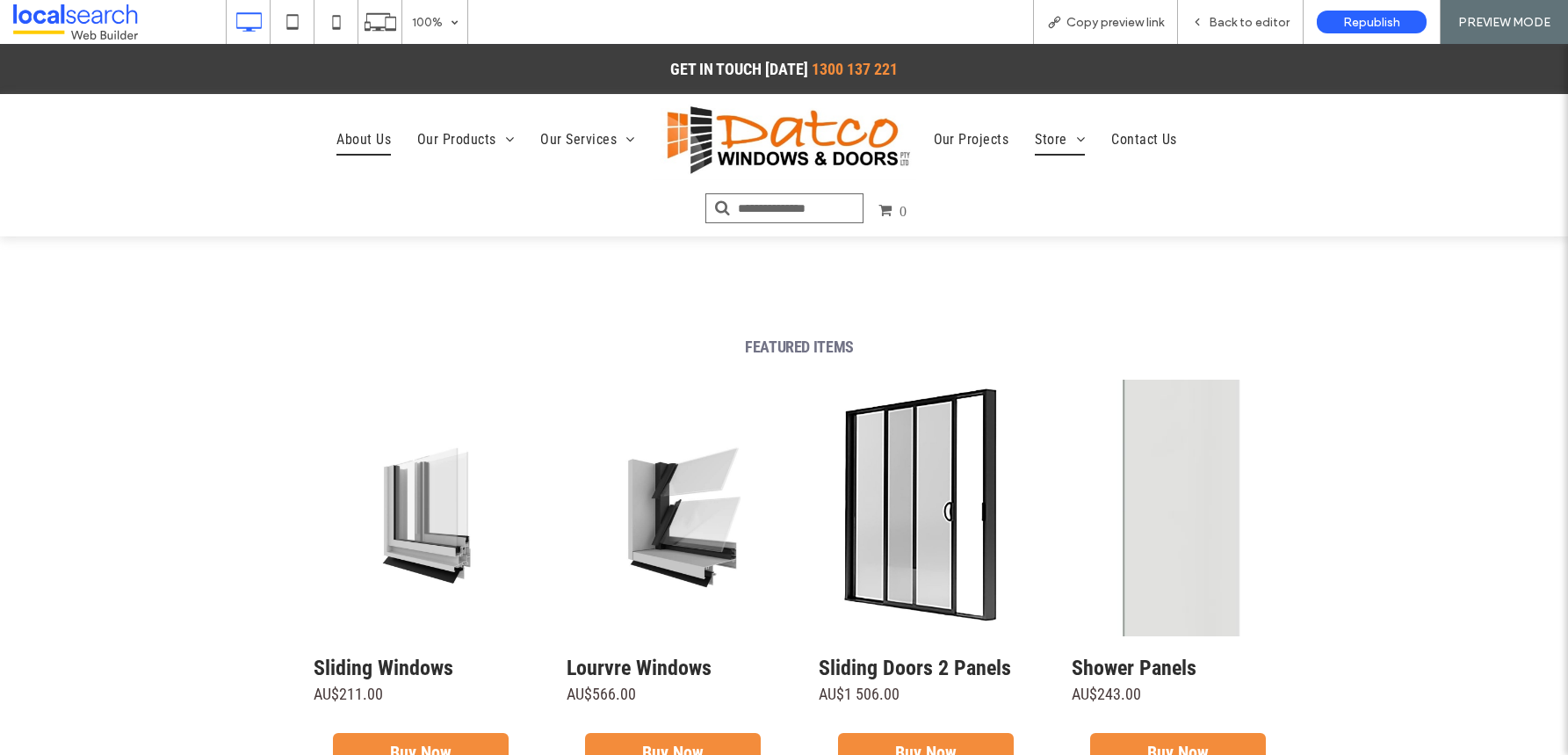
click at [354, 146] on span "About Us" at bounding box center [364, 140] width 55 height 30
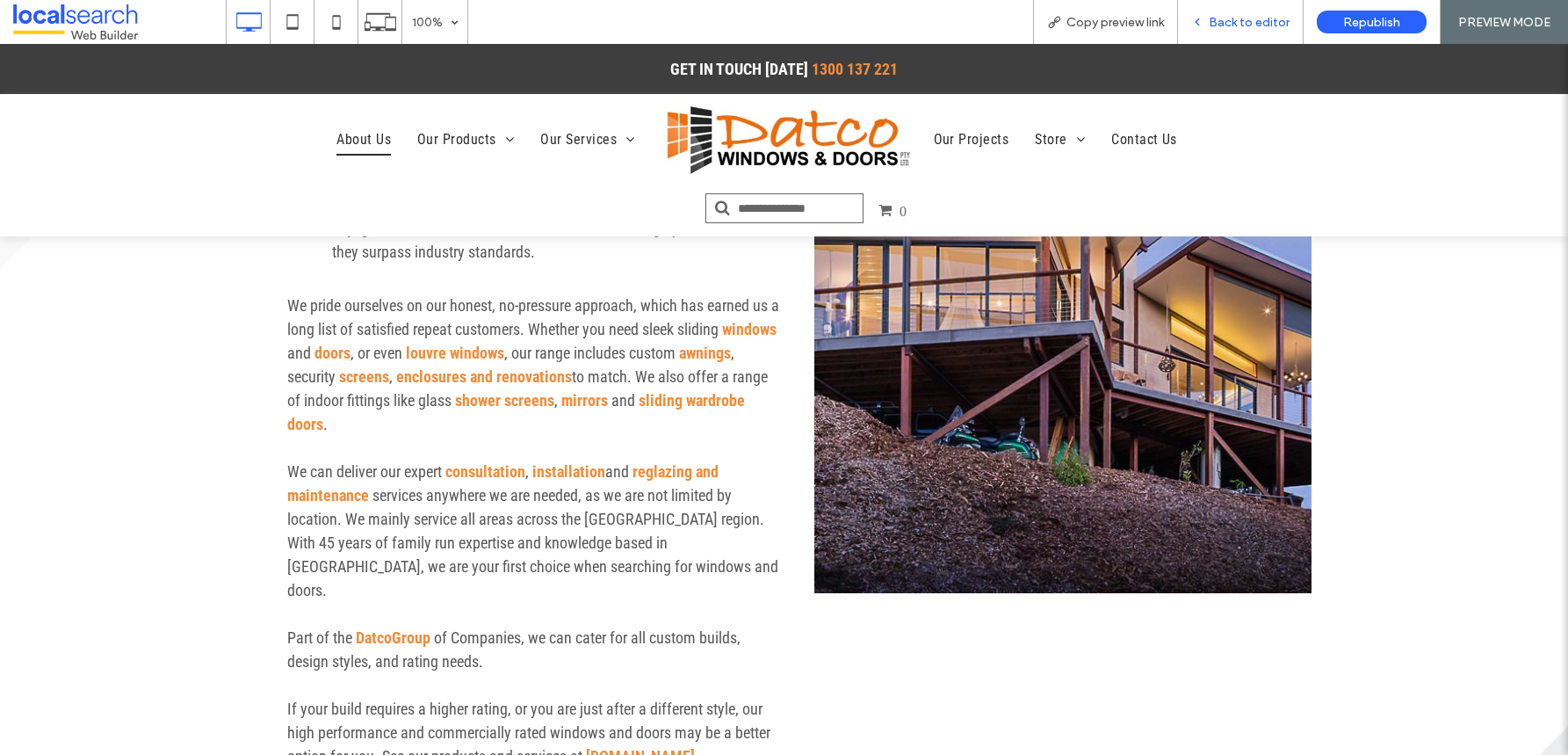
click at [1288, 17] on span "Back to editor" at bounding box center [1249, 22] width 80 height 15
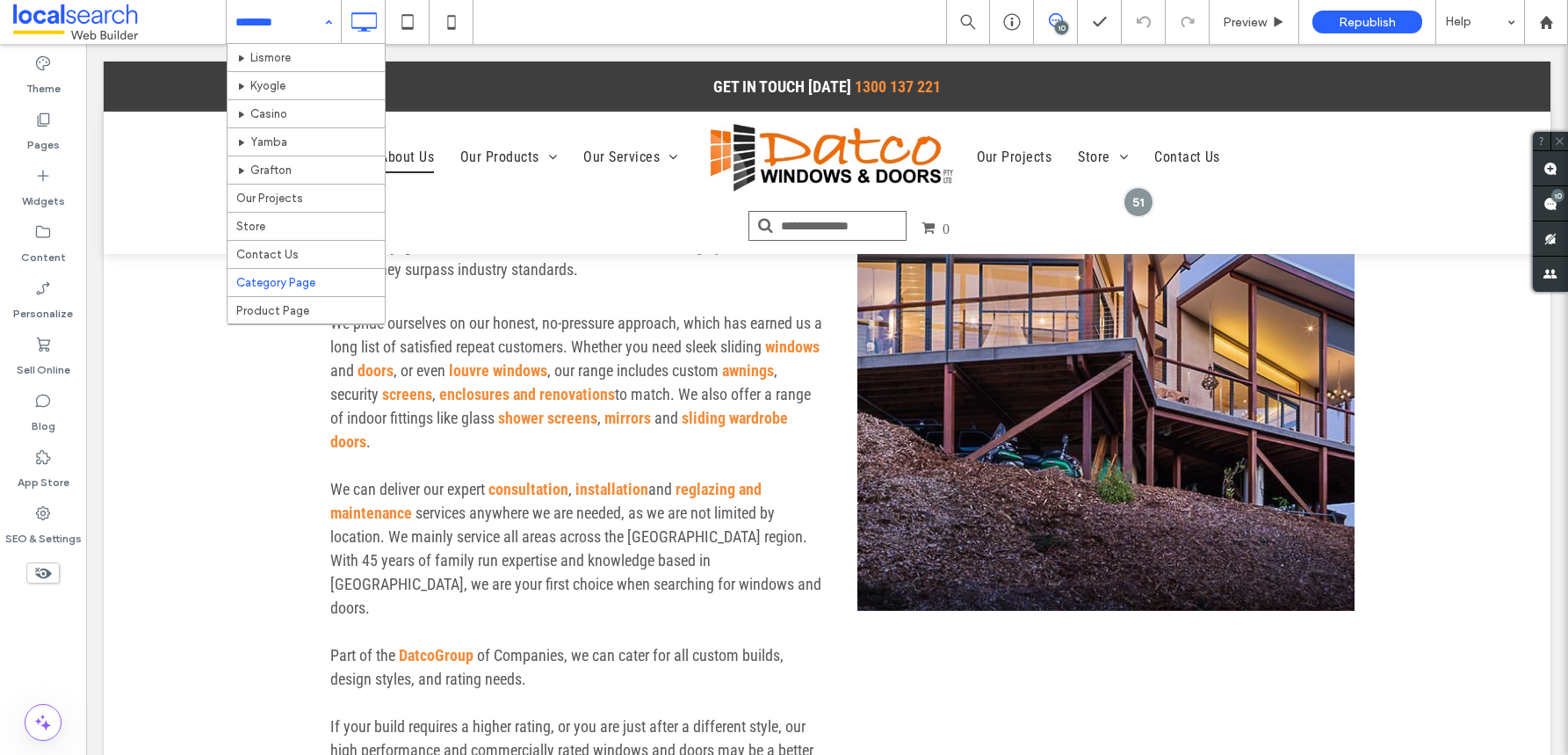
scroll to position [629, 0]
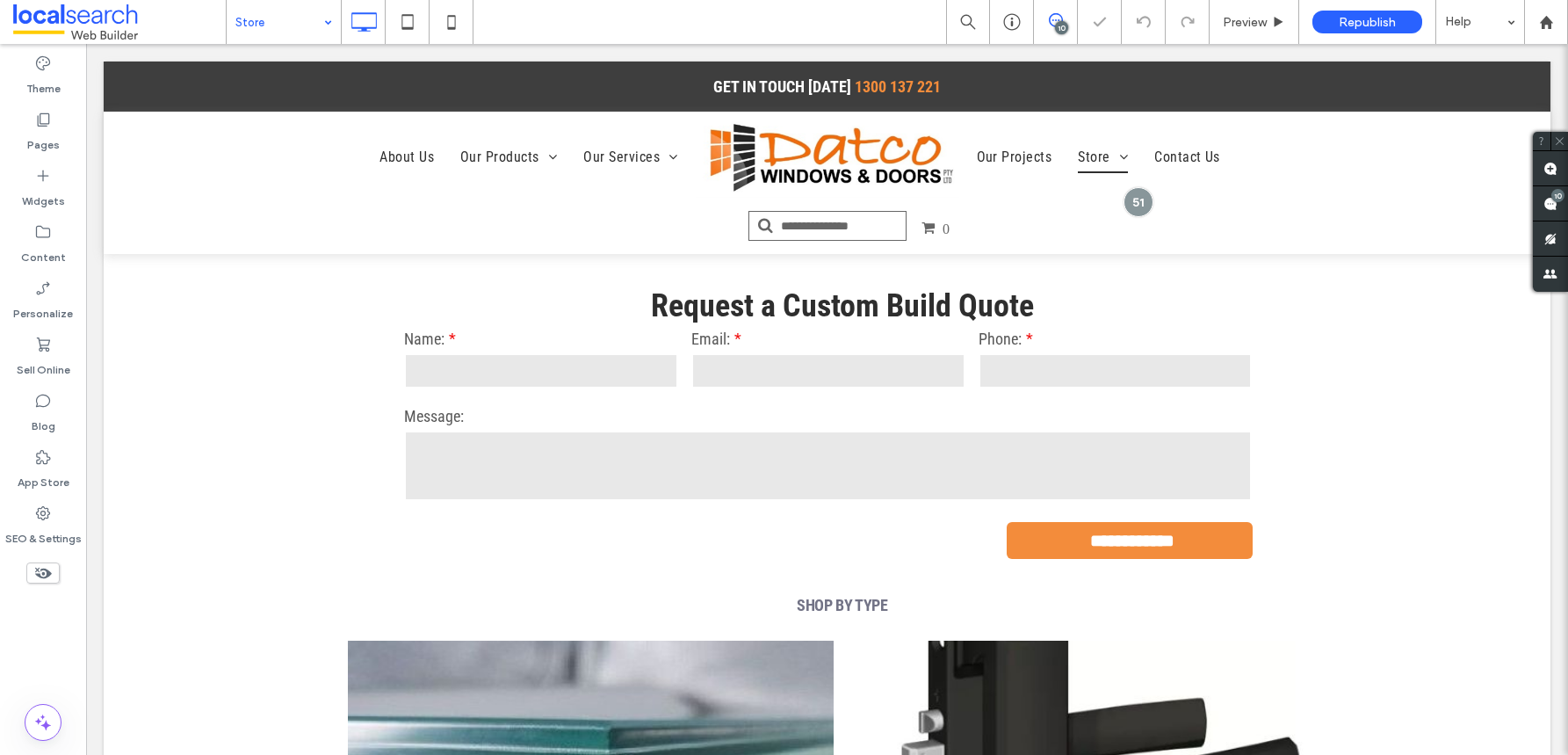
scroll to position [511, 0]
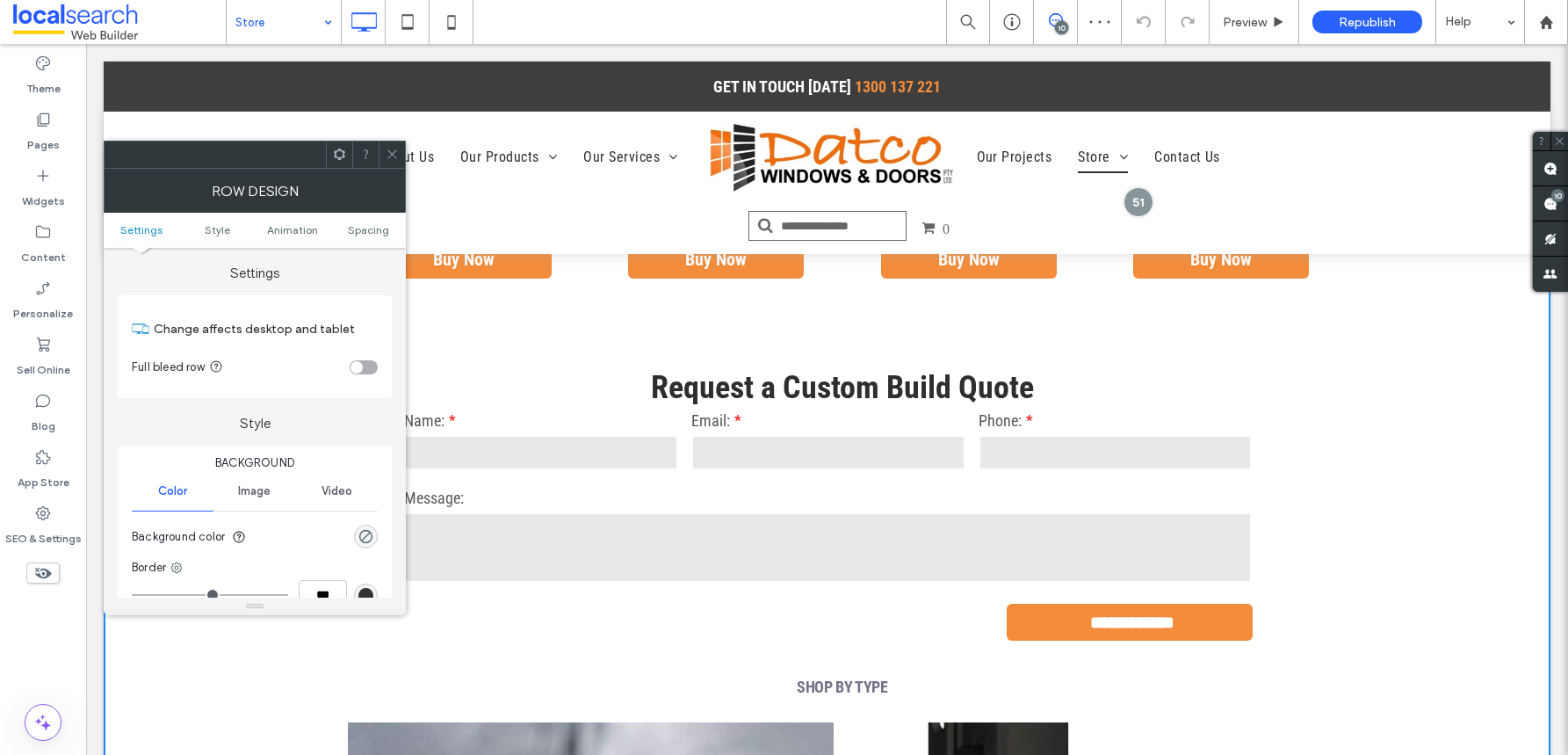
click at [385, 152] on div at bounding box center [391, 155] width 26 height 26
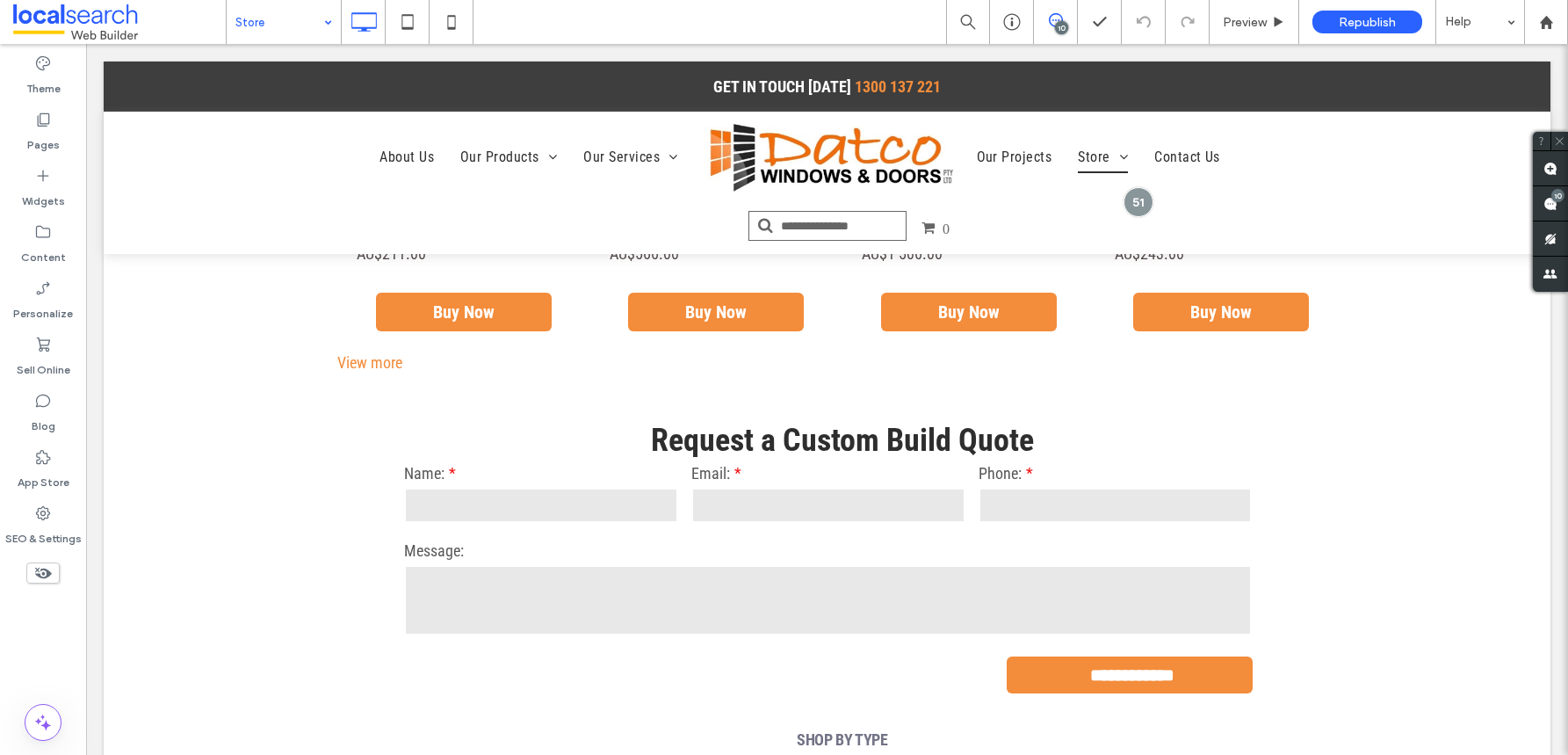
scroll to position [538, 0]
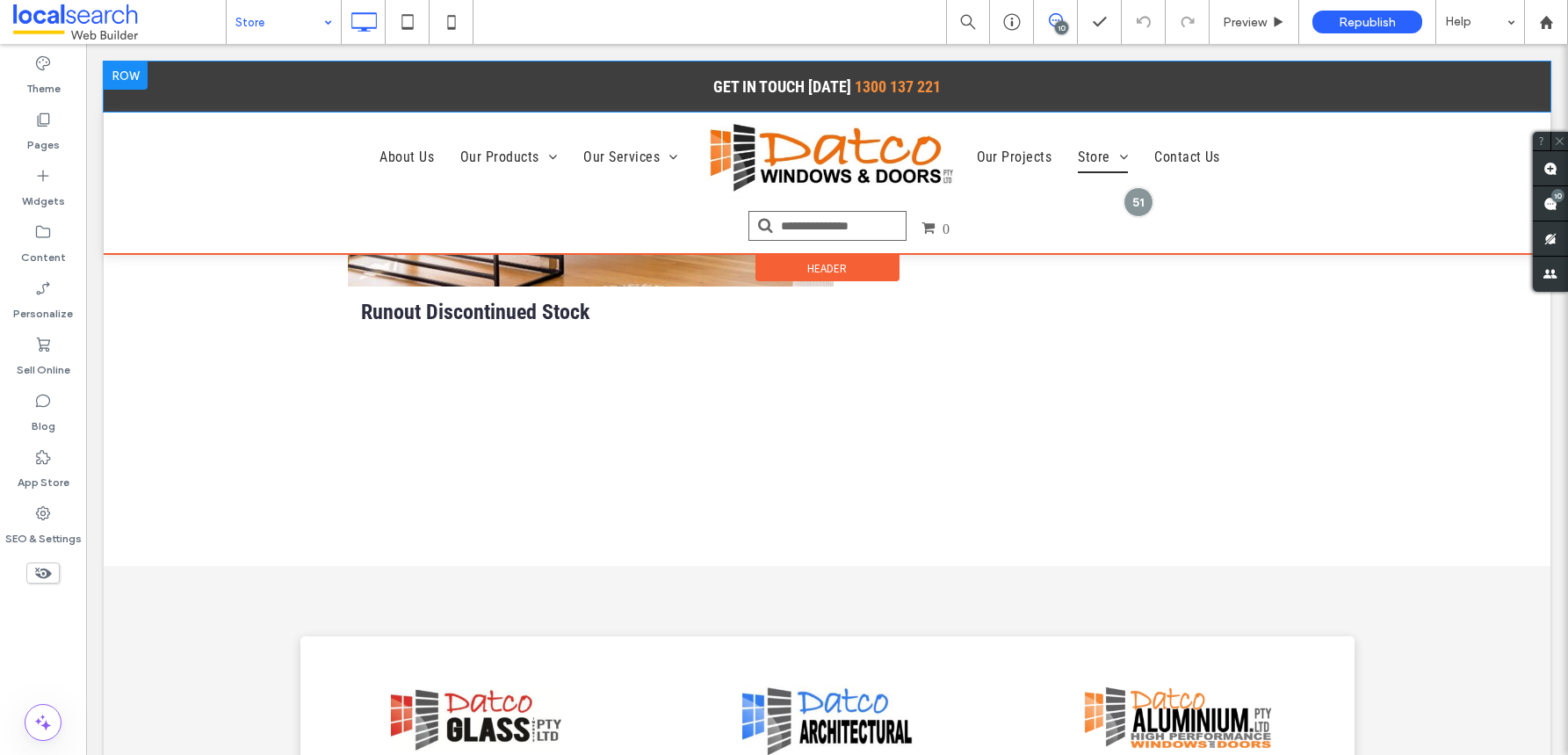
scroll to position [1918, 0]
